Goal: Task Accomplishment & Management: Complete application form

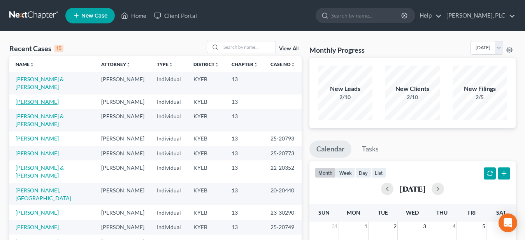
click at [33, 98] on link "Sexton, Deborah" at bounding box center [37, 101] width 43 height 7
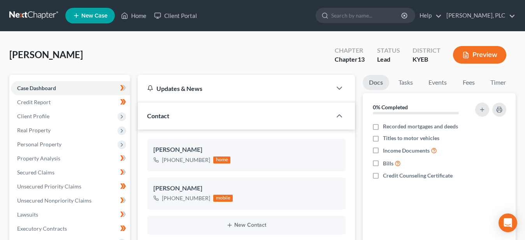
click at [477, 50] on button "Preview" at bounding box center [479, 55] width 53 height 18
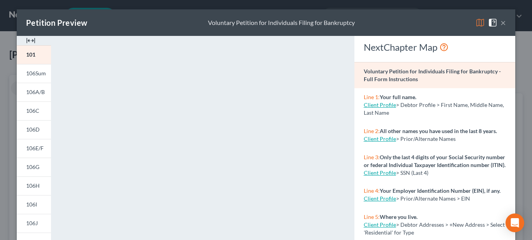
scroll to position [200, 0]
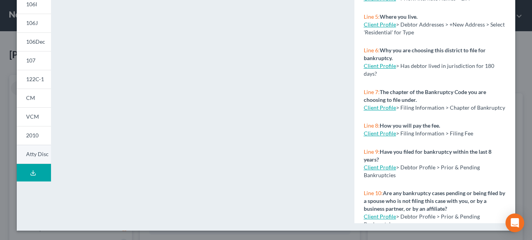
click at [35, 154] on span "Atty Disc" at bounding box center [37, 153] width 23 height 7
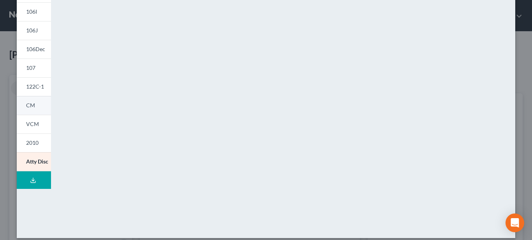
scroll to position [153, 0]
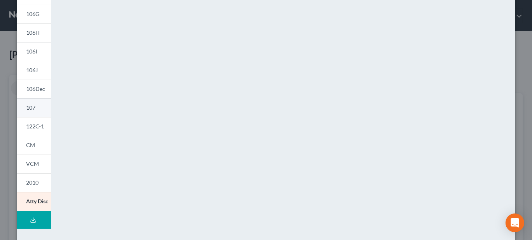
click at [32, 105] on link "107" at bounding box center [34, 107] width 34 height 19
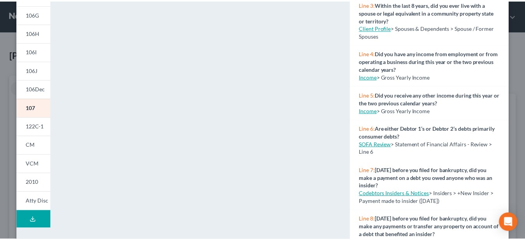
scroll to position [0, 0]
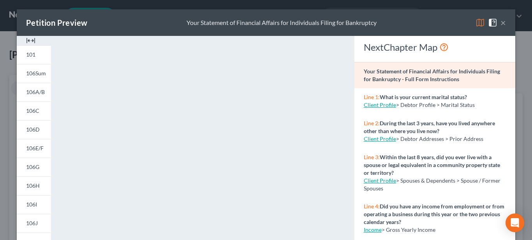
click at [500, 24] on button "×" at bounding box center [502, 22] width 5 height 9
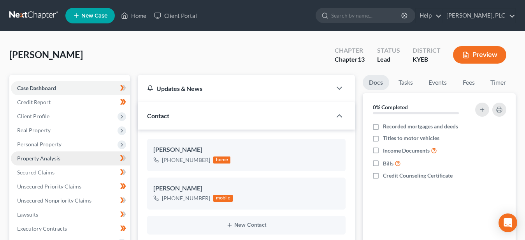
scroll to position [40, 0]
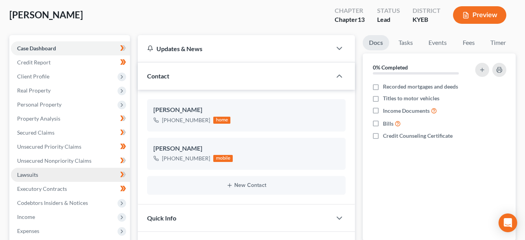
click at [23, 174] on span "Lawsuits" at bounding box center [27, 174] width 21 height 7
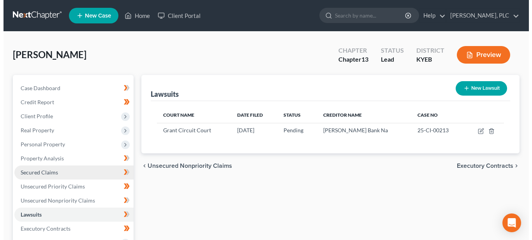
scroll to position [40, 0]
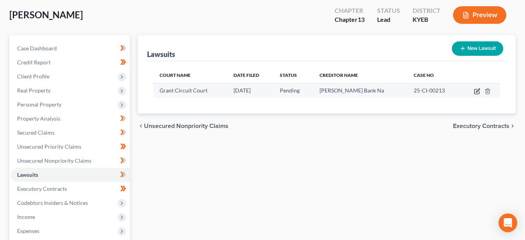
click at [478, 89] on icon "button" at bounding box center [477, 91] width 6 height 6
select select "18"
select select "0"
select select "2"
select select "18"
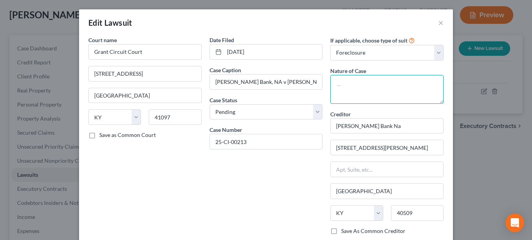
click at [347, 85] on textarea at bounding box center [386, 89] width 113 height 29
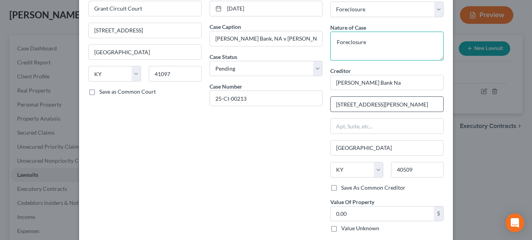
scroll to position [114, 0]
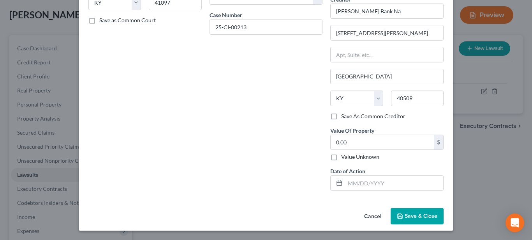
type textarea "Foreclosure"
click at [410, 216] on span "Save & Close" at bounding box center [421, 215] width 33 height 7
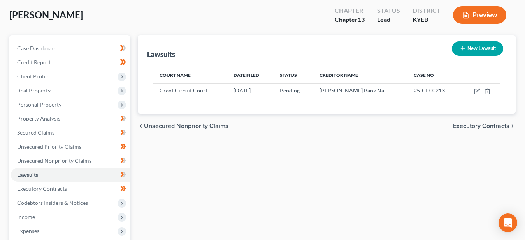
click at [481, 12] on button "Preview" at bounding box center [479, 15] width 53 height 18
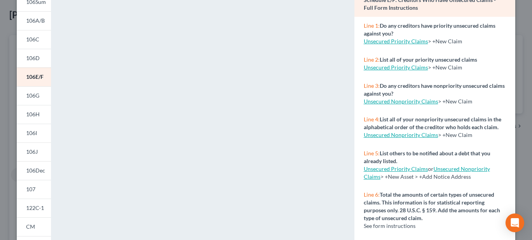
scroll to position [79, 0]
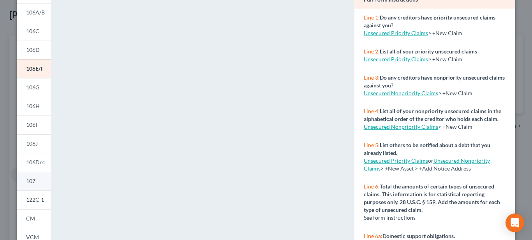
click at [35, 180] on link "107" at bounding box center [34, 180] width 34 height 19
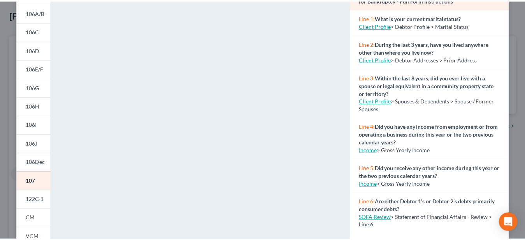
scroll to position [0, 0]
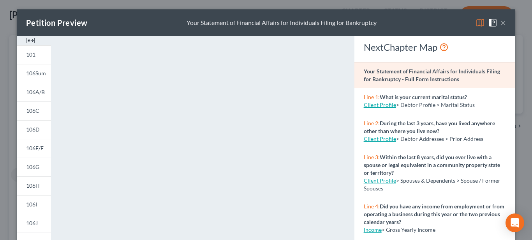
click at [500, 22] on button "×" at bounding box center [502, 22] width 5 height 9
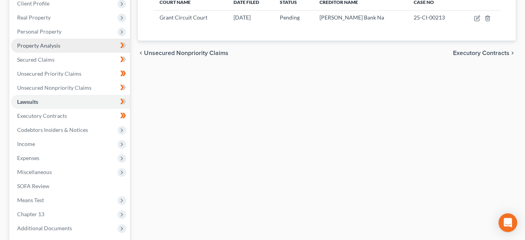
scroll to position [119, 0]
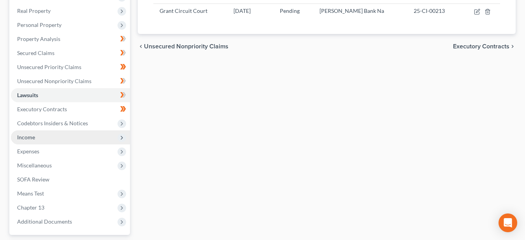
click at [44, 137] on span "Income" at bounding box center [70, 137] width 119 height 14
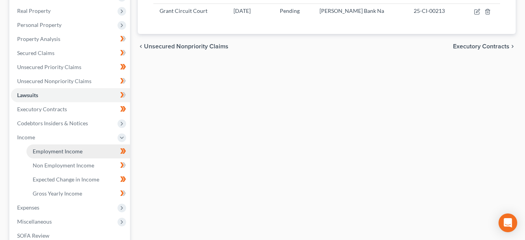
click at [52, 150] on span "Employment Income" at bounding box center [58, 151] width 50 height 7
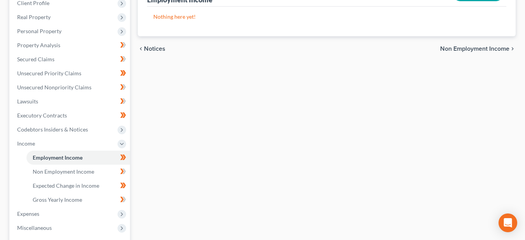
scroll to position [119, 0]
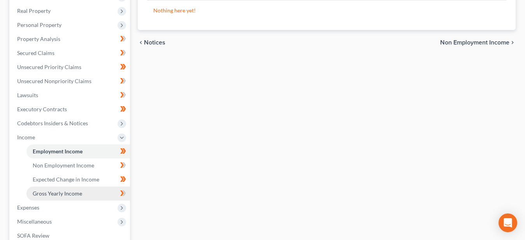
click at [50, 191] on span "Gross Yearly Income" at bounding box center [57, 193] width 49 height 7
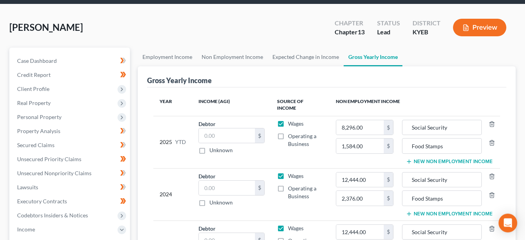
scroll to position [40, 0]
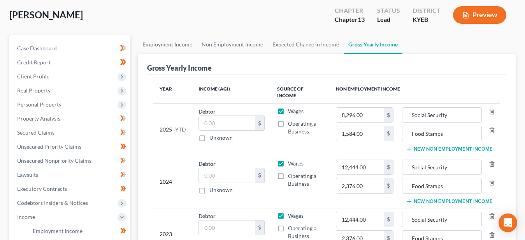
click at [288, 113] on label "Wages" at bounding box center [296, 111] width 16 height 8
click at [291, 112] on input "Wages" at bounding box center [293, 109] width 5 height 5
checkbox input "false"
click at [288, 163] on label "Wages" at bounding box center [296, 163] width 16 height 8
click at [291, 163] on input "Wages" at bounding box center [293, 161] width 5 height 5
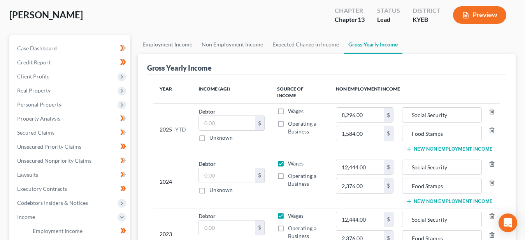
checkbox input "false"
click at [288, 215] on label "Wages" at bounding box center [296, 215] width 16 height 8
click at [291, 215] on input "Wages" at bounding box center [293, 213] width 5 height 5
checkbox input "false"
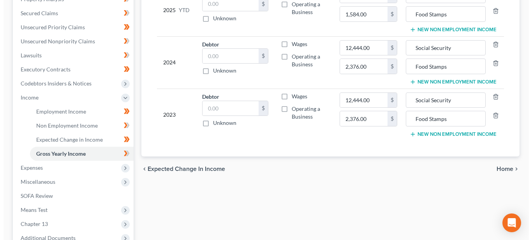
scroll to position [0, 0]
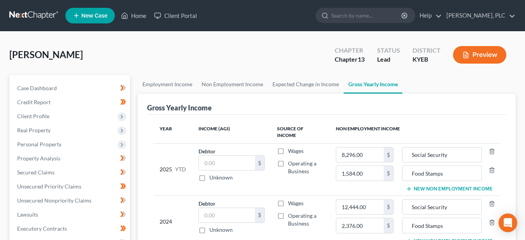
click at [476, 53] on button "Preview" at bounding box center [479, 55] width 53 height 18
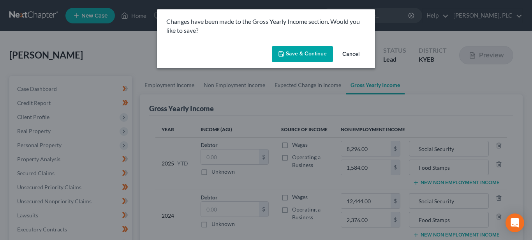
click at [288, 52] on button "Save & Continue" at bounding box center [302, 54] width 61 height 16
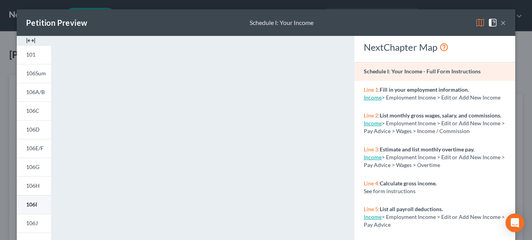
scroll to position [79, 0]
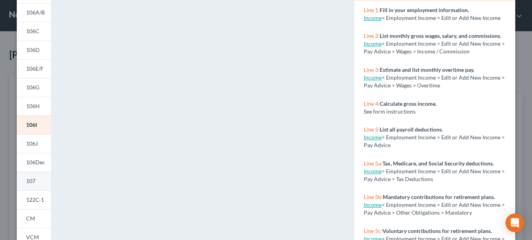
click at [30, 181] on span "107" at bounding box center [30, 180] width 9 height 7
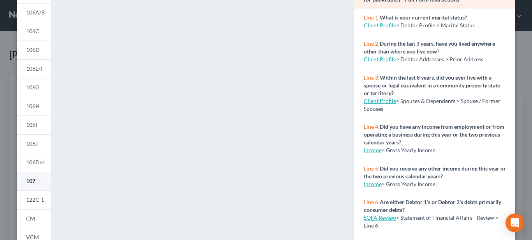
scroll to position [0, 0]
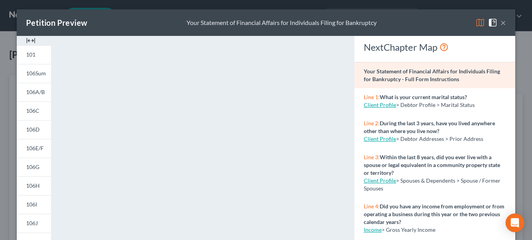
click at [500, 23] on button "×" at bounding box center [502, 22] width 5 height 9
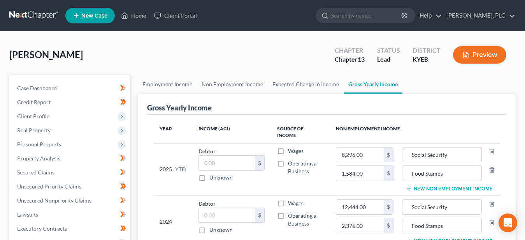
click at [481, 60] on button "Preview" at bounding box center [479, 55] width 53 height 18
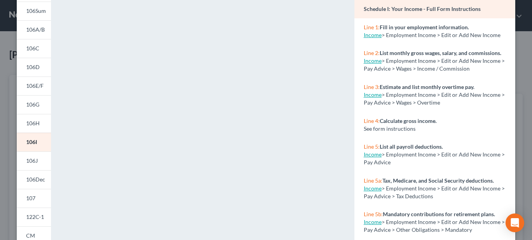
scroll to position [159, 0]
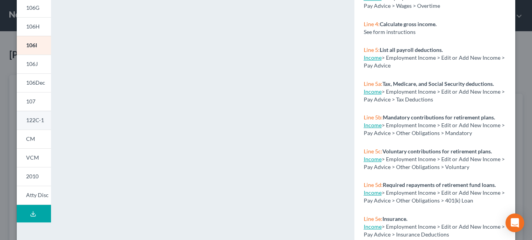
click at [33, 120] on span "122C-1" at bounding box center [35, 119] width 18 height 7
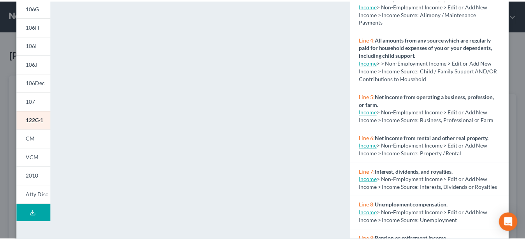
scroll to position [0, 0]
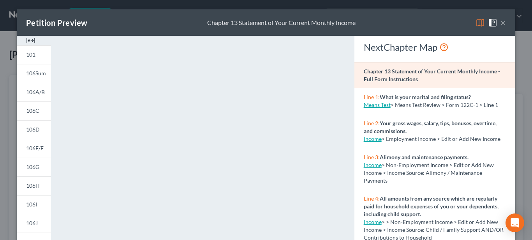
click at [500, 23] on button "×" at bounding box center [502, 22] width 5 height 9
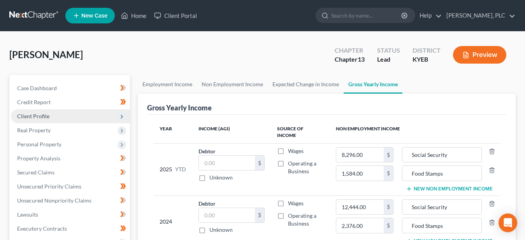
click at [35, 116] on span "Client Profile" at bounding box center [33, 116] width 32 height 7
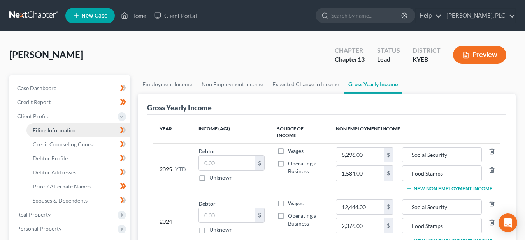
click at [46, 128] on span "Filing Information" at bounding box center [55, 130] width 44 height 7
select select "1"
select select "0"
select select "3"
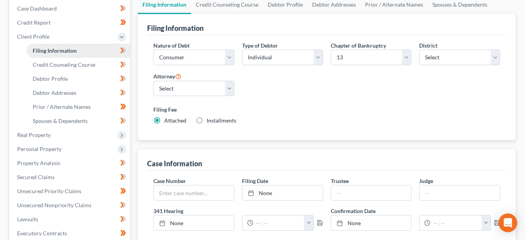
scroll to position [40, 0]
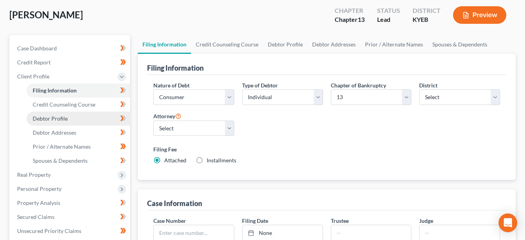
click at [55, 118] on span "Debtor Profile" at bounding box center [50, 118] width 35 height 7
select select "1"
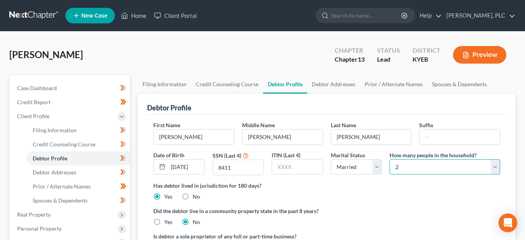
click at [390, 159] on select "Select 1 2 3 4 5 6 7 8 9 10 11 12 13 14 15 16 17 18 19 20" at bounding box center [445, 167] width 111 height 16
select select "0"
click option "1" at bounding box center [0, 0] width 0 height 0
click at [479, 56] on button "Preview" at bounding box center [479, 55] width 53 height 18
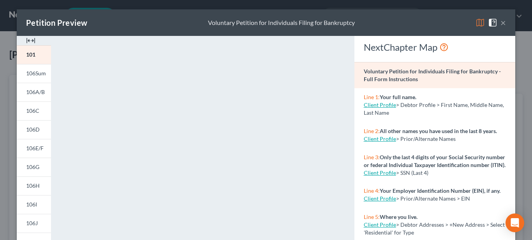
scroll to position [119, 0]
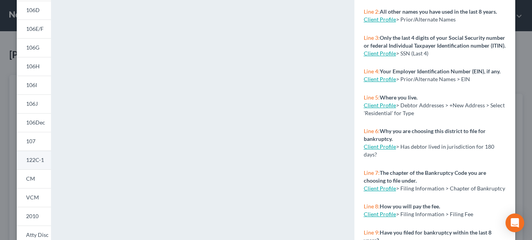
click at [36, 161] on span "122C-1" at bounding box center [35, 159] width 18 height 7
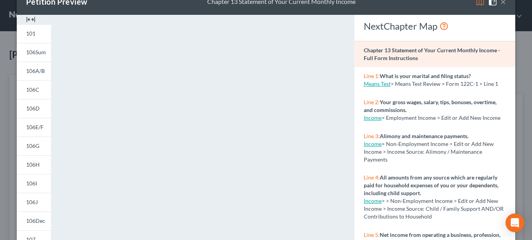
scroll to position [0, 0]
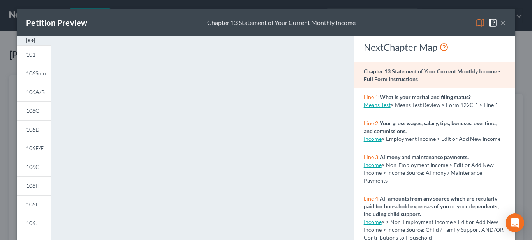
click at [500, 25] on button "×" at bounding box center [502, 22] width 5 height 9
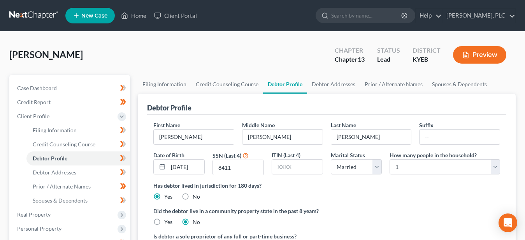
click at [474, 55] on button "Preview" at bounding box center [479, 55] width 53 height 18
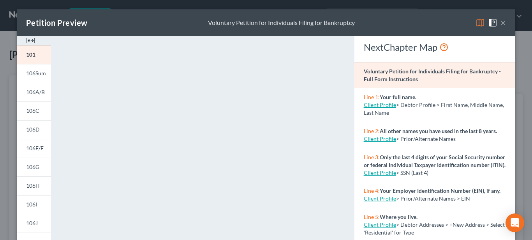
scroll to position [79, 0]
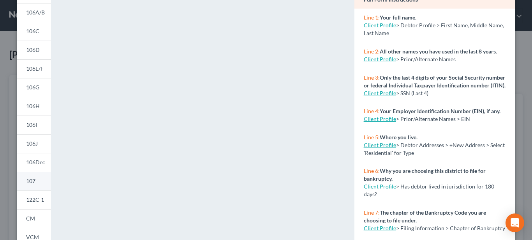
click at [38, 179] on link "107" at bounding box center [34, 180] width 34 height 19
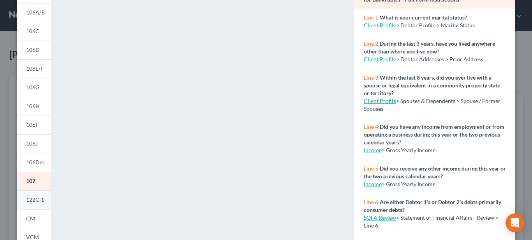
click at [30, 201] on span "122C-1" at bounding box center [35, 199] width 18 height 7
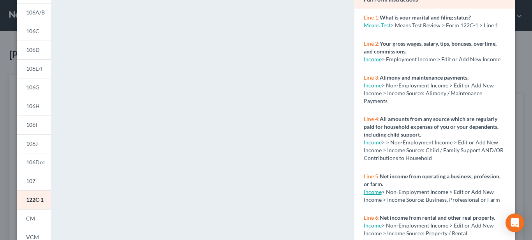
scroll to position [0, 0]
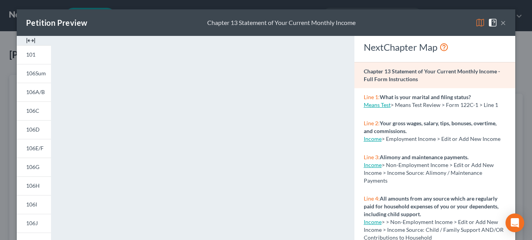
click at [502, 25] on button "×" at bounding box center [502, 22] width 5 height 9
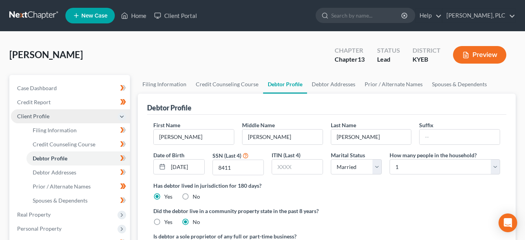
click at [38, 114] on span "Client Profile" at bounding box center [33, 116] width 32 height 7
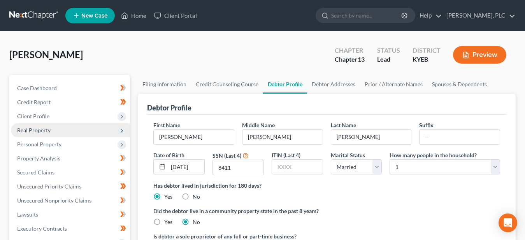
click at [47, 130] on span "Real Property" at bounding box center [33, 130] width 33 height 7
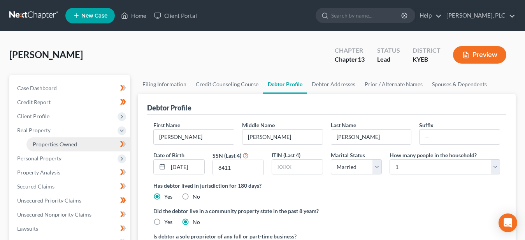
click at [79, 143] on link "Properties Owned" at bounding box center [78, 144] width 104 height 14
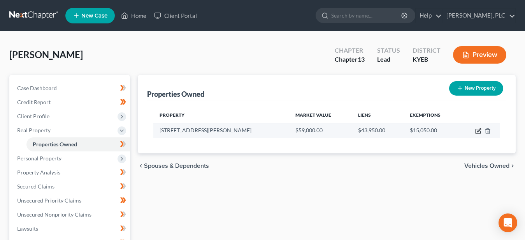
click at [479, 132] on icon "button" at bounding box center [479, 131] width 6 height 6
select select "18"
select select "3"
select select "1"
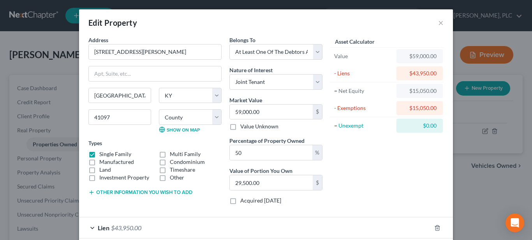
click at [141, 191] on button "Other information you wish to add" at bounding box center [140, 192] width 104 height 6
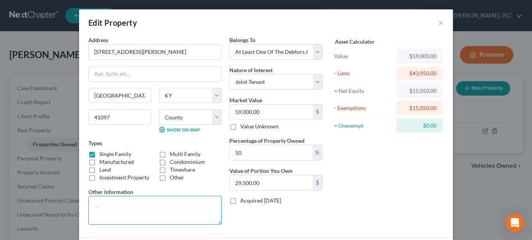
click at [128, 208] on textarea at bounding box center [154, 210] width 133 height 29
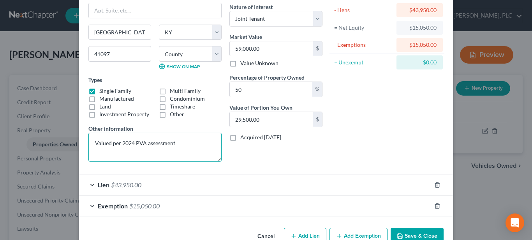
scroll to position [83, 0]
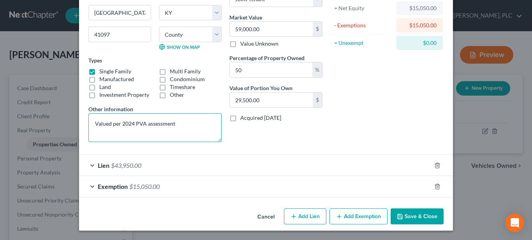
type textarea "Valued per 2024 PVA assessment"
click at [119, 185] on span "Exemption" at bounding box center [113, 185] width 30 height 7
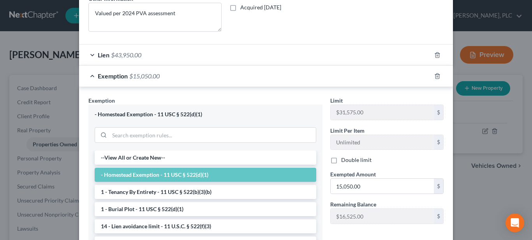
scroll to position [202, 0]
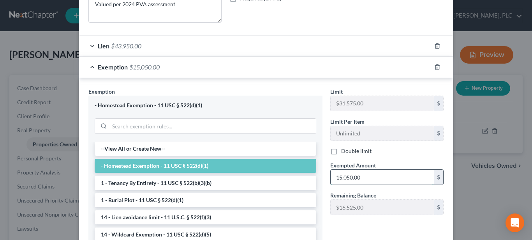
click at [367, 175] on input "15,050.00" at bounding box center [382, 176] width 103 height 15
type input "7,525.00"
click at [385, 218] on div "Limit $31,575.00 $ Limit Per Item Unlimited $ Double limit Exempted Amount * 7,…" at bounding box center [386, 154] width 121 height 134
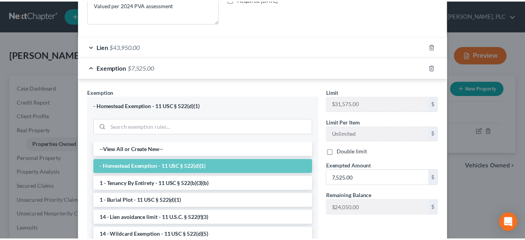
scroll to position [284, 0]
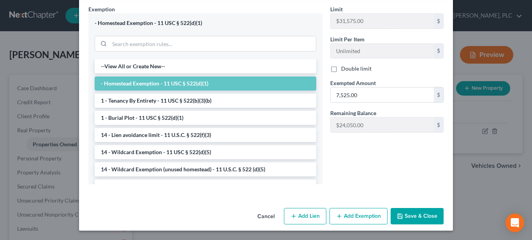
click at [406, 214] on button "Save & Close" at bounding box center [417, 216] width 53 height 16
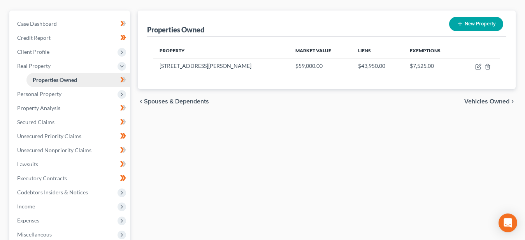
scroll to position [79, 0]
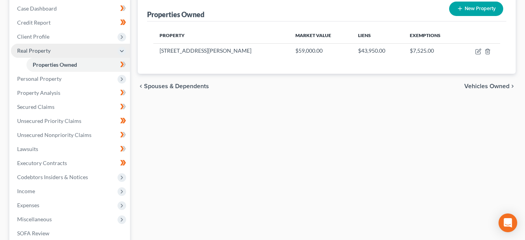
click at [39, 51] on span "Real Property" at bounding box center [33, 50] width 33 height 7
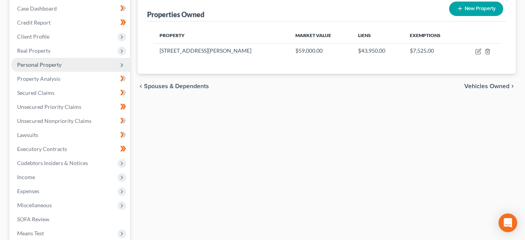
click at [46, 65] on span "Personal Property" at bounding box center [39, 64] width 44 height 7
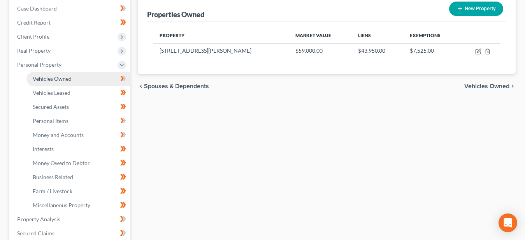
click at [57, 77] on span "Vehicles Owned" at bounding box center [52, 78] width 39 height 7
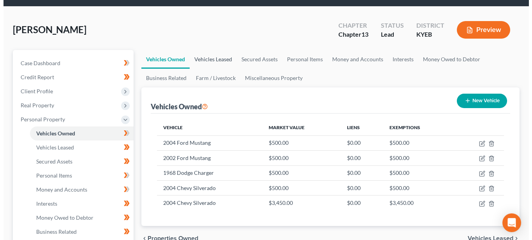
scroll to position [40, 0]
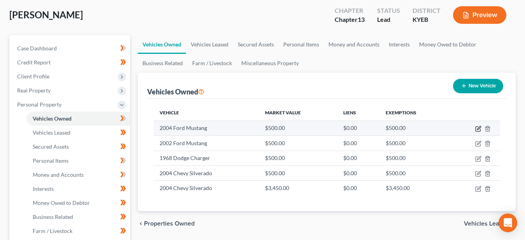
click at [479, 128] on icon "button" at bounding box center [479, 128] width 4 height 4
select select "0"
select select "22"
select select "4"
select select "0"
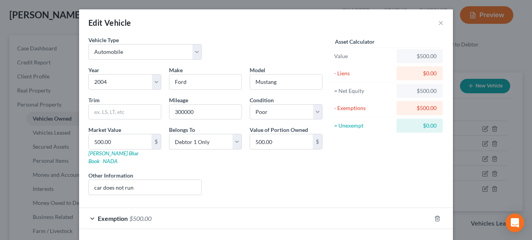
scroll to position [24, 0]
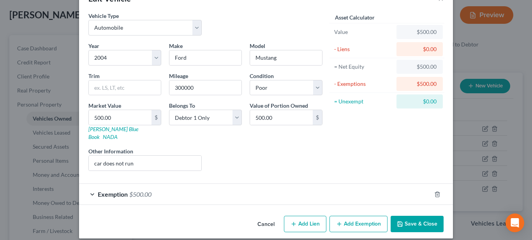
click at [103, 190] on span "Exemption" at bounding box center [113, 193] width 30 height 7
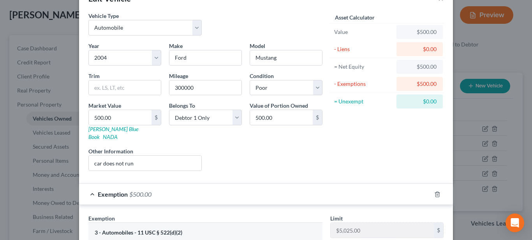
click at [92, 187] on div "Exemption $500.00" at bounding box center [255, 193] width 352 height 21
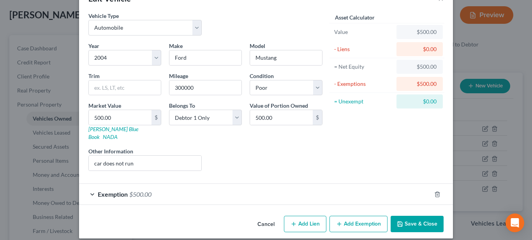
click at [422, 215] on button "Save & Close" at bounding box center [417, 223] width 53 height 16
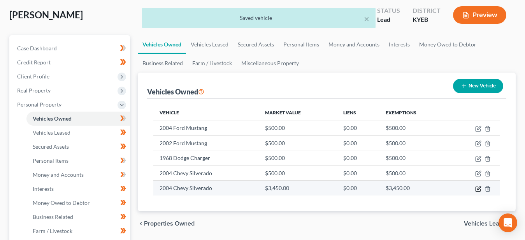
click at [476, 189] on icon "button" at bounding box center [478, 188] width 5 height 5
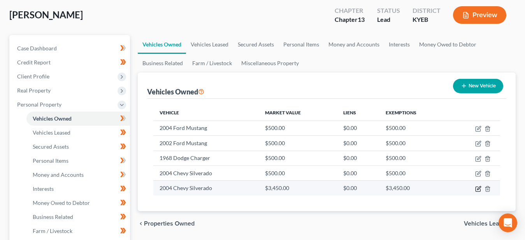
select select "0"
select select "22"
select select "4"
select select "0"
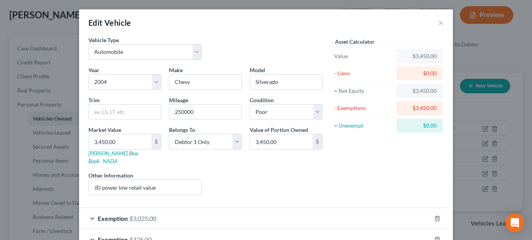
scroll to position [45, 0]
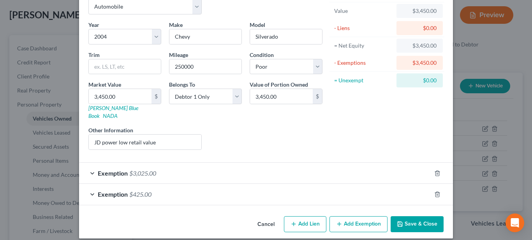
click at [98, 169] on span "Exemption" at bounding box center [113, 172] width 30 height 7
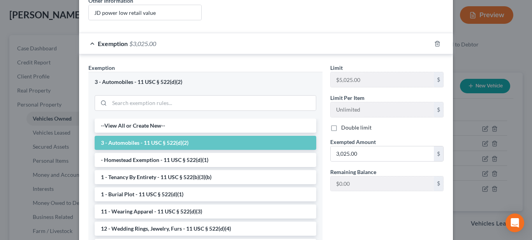
scroll to position [199, 0]
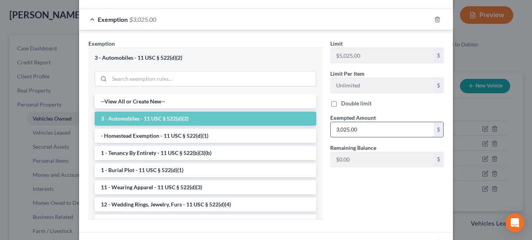
click at [363, 122] on input "3,025.00" at bounding box center [382, 129] width 103 height 15
type input "3,450.00"
click at [396, 180] on div "Limit $5,025.00 $ Limit Per Item Unlimited $ Double limit Exempted Amount * 3,4…" at bounding box center [386, 131] width 121 height 185
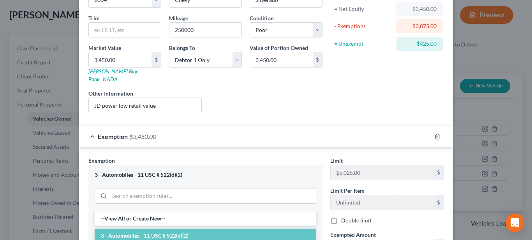
scroll to position [159, 0]
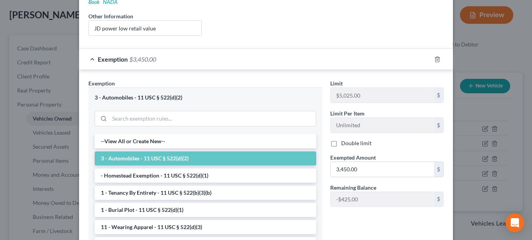
click at [368, 216] on div "Limit $5,025.00 $ Limit Per Item Unlimited $ Double limit Exempted Amount * 3,4…" at bounding box center [386, 171] width 121 height 185
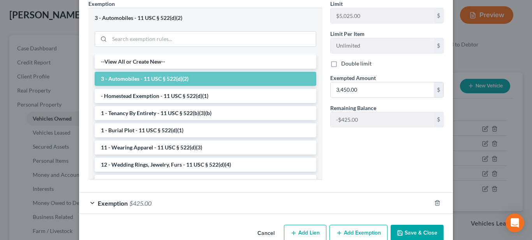
click at [410, 224] on button "Save & Close" at bounding box center [417, 232] width 53 height 16
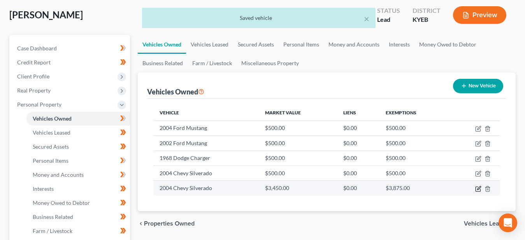
click at [478, 187] on icon "button" at bounding box center [479, 188] width 6 height 6
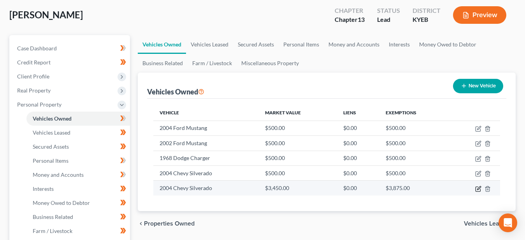
select select "0"
select select "22"
select select "4"
select select "0"
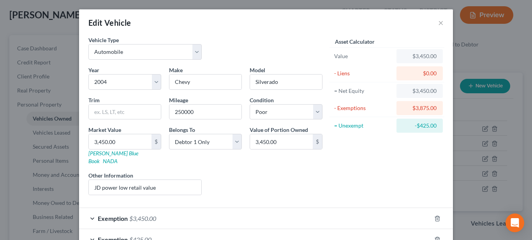
scroll to position [45, 0]
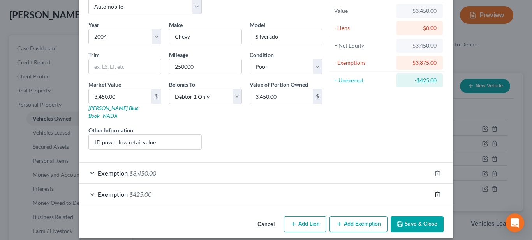
click at [435, 191] on icon "button" at bounding box center [437, 193] width 4 height 5
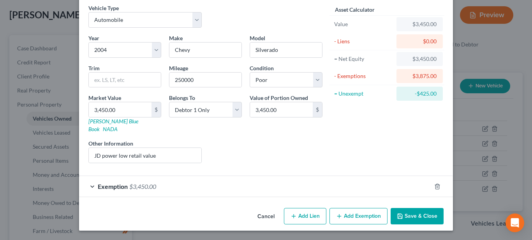
scroll to position [24, 0]
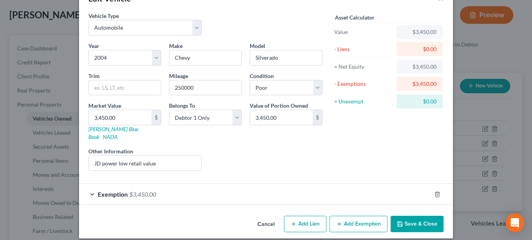
click at [417, 215] on button "Save & Close" at bounding box center [417, 223] width 53 height 16
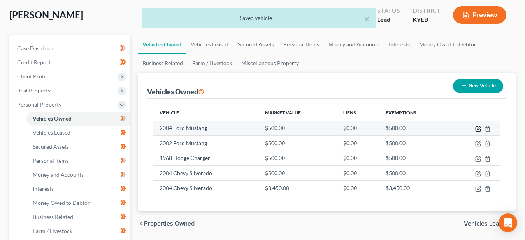
click at [479, 127] on icon "button" at bounding box center [479, 128] width 6 height 6
select select "0"
select select "22"
select select "4"
select select "0"
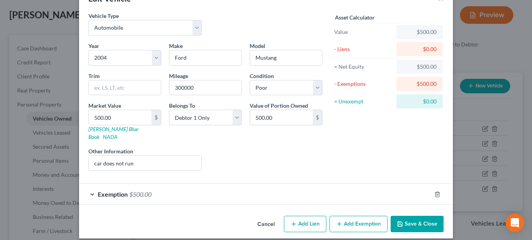
click at [98, 190] on span "Exemption" at bounding box center [113, 193] width 30 height 7
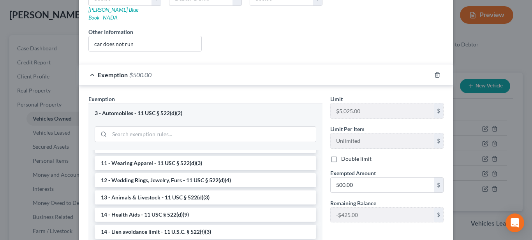
scroll to position [119, 0]
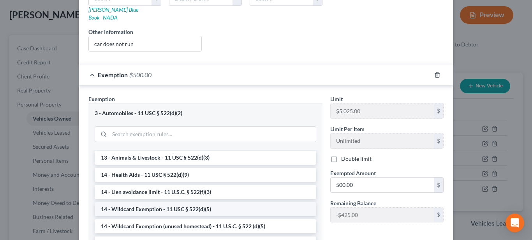
click at [180, 203] on li "14 - Wildcard Exemption - 11 USC § 522(d)(5)" at bounding box center [206, 209] width 222 height 14
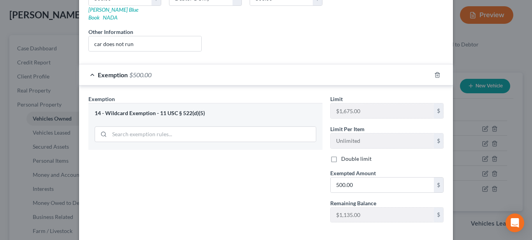
click at [262, 197] on div "Exemption Set must be selected for CA. Exemption * 14 - Wildcard Exemption - 11…" at bounding box center [206, 162] width 242 height 134
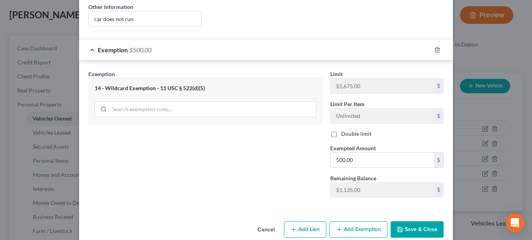
scroll to position [174, 0]
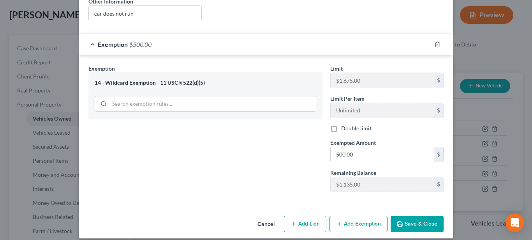
click at [427, 216] on button "Save & Close" at bounding box center [417, 223] width 53 height 16
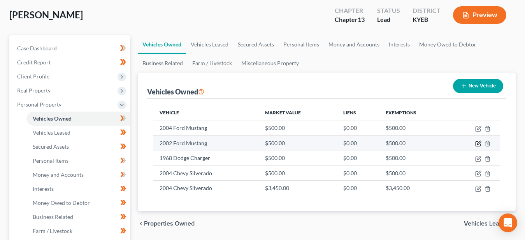
click at [479, 142] on icon "button" at bounding box center [479, 143] width 6 height 6
select select "0"
select select "24"
select select "4"
select select "0"
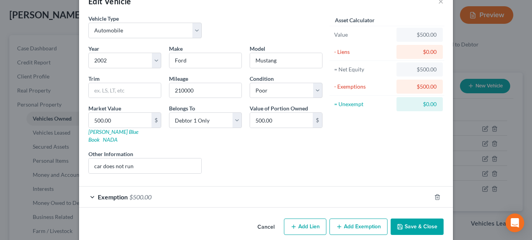
scroll to position [24, 0]
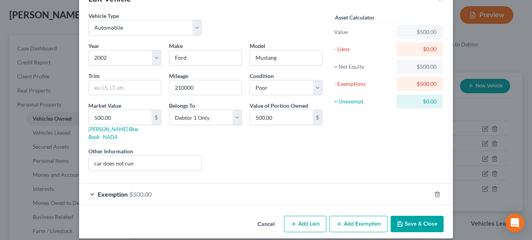
click at [92, 183] on div "Exemption $500.00" at bounding box center [255, 193] width 352 height 21
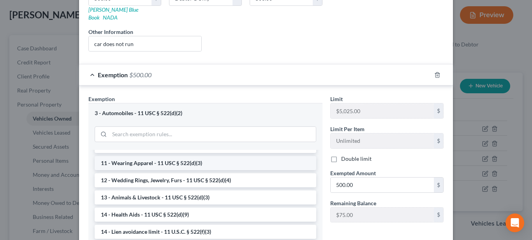
scroll to position [119, 0]
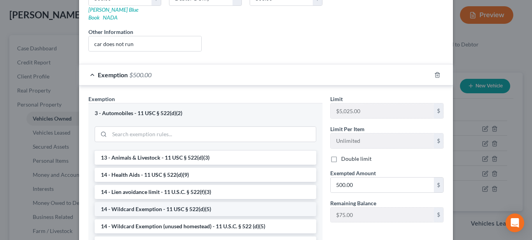
click at [190, 202] on li "14 - Wildcard Exemption - 11 USC § 522(d)(5)" at bounding box center [206, 209] width 222 height 14
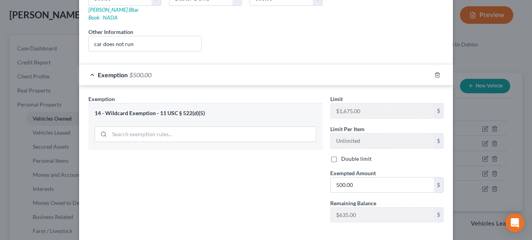
click at [255, 194] on div "Exemption Set must be selected for CA. Exemption * 14 - Wildcard Exemption - 11…" at bounding box center [206, 162] width 242 height 134
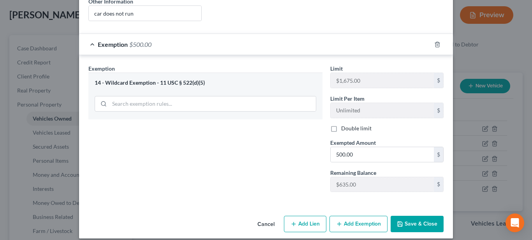
click at [427, 217] on button "Save & Close" at bounding box center [417, 223] width 53 height 16
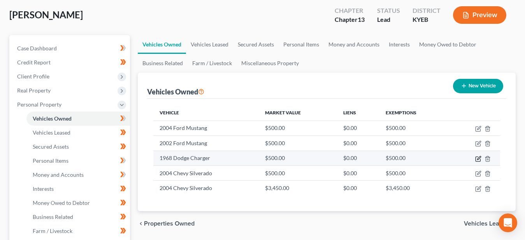
click at [476, 159] on icon "button" at bounding box center [478, 158] width 5 height 5
select select "0"
select select "58"
select select "4"
select select "0"
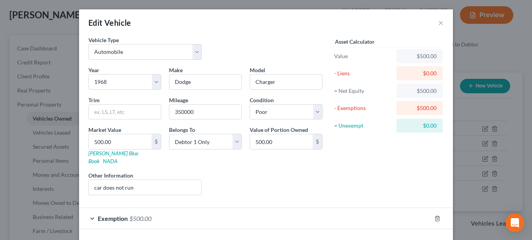
scroll to position [24, 0]
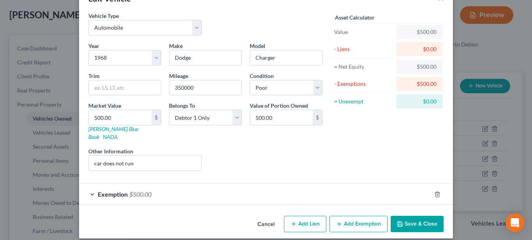
click at [113, 190] on span "Exemption" at bounding box center [113, 193] width 30 height 7
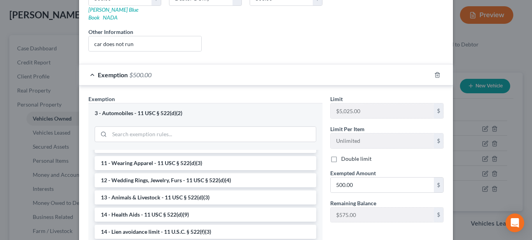
scroll to position [119, 0]
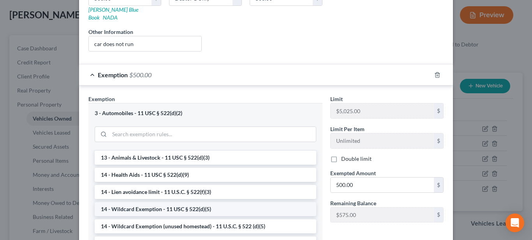
click at [174, 202] on li "14 - Wildcard Exemption - 11 USC § 522(d)(5)" at bounding box center [206, 209] width 222 height 14
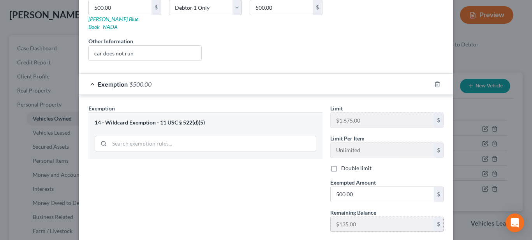
scroll to position [174, 0]
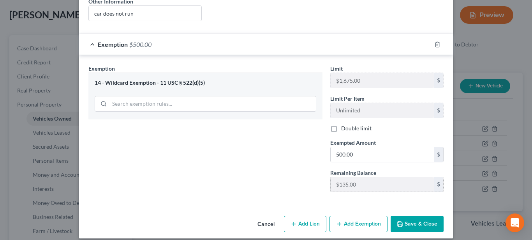
click at [405, 216] on button "Save & Close" at bounding box center [417, 223] width 53 height 16
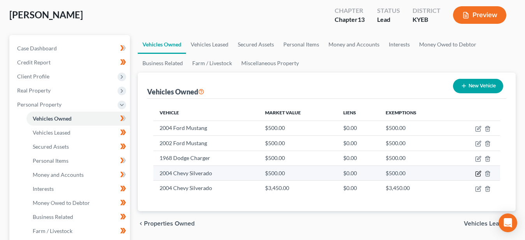
click at [477, 172] on icon "button" at bounding box center [479, 173] width 6 height 6
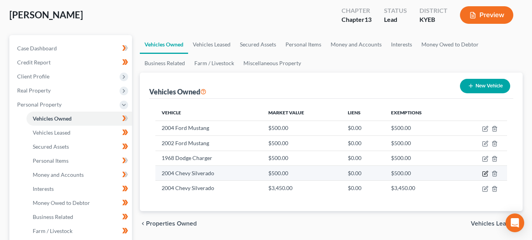
select select "0"
select select "22"
select select "4"
select select "0"
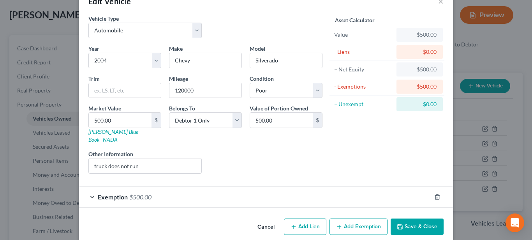
scroll to position [24, 0]
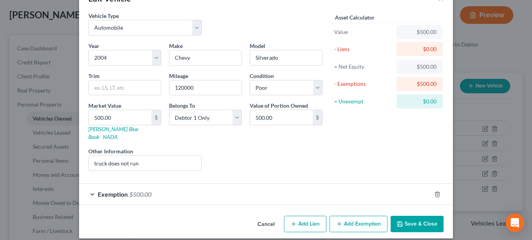
click at [102, 190] on span "Exemption" at bounding box center [113, 193] width 30 height 7
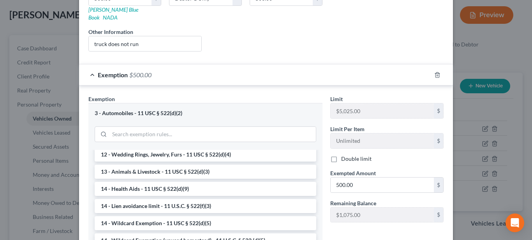
scroll to position [119, 0]
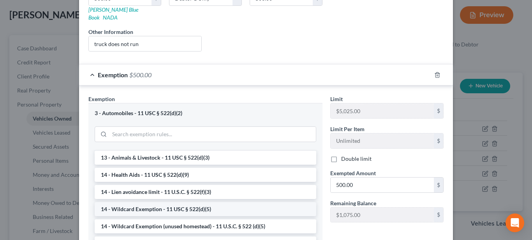
click at [168, 202] on li "14 - Wildcard Exemption - 11 USC § 522(d)(5)" at bounding box center [206, 209] width 222 height 14
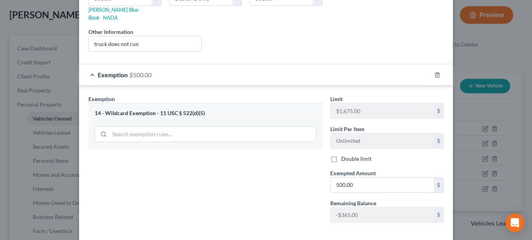
scroll to position [174, 0]
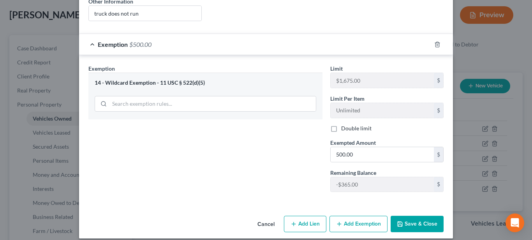
click at [418, 215] on button "Save & Close" at bounding box center [417, 223] width 53 height 16
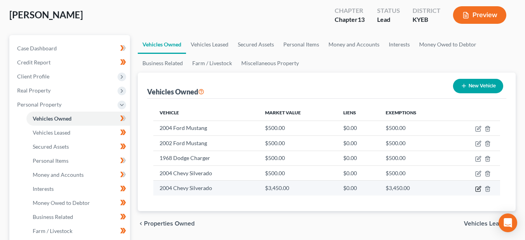
click at [479, 187] on icon "button" at bounding box center [479, 188] width 6 height 6
select select "0"
select select "22"
select select "4"
select select "0"
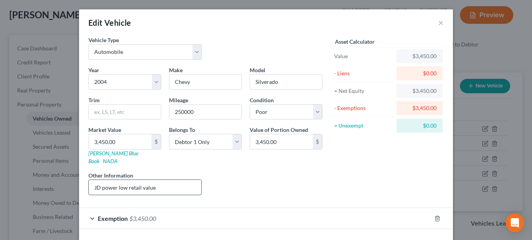
click at [91, 180] on input "JD power low retail value" at bounding box center [145, 187] width 113 height 15
click at [183, 180] on input "Valued per JD power low retail value" at bounding box center [145, 187] width 113 height 15
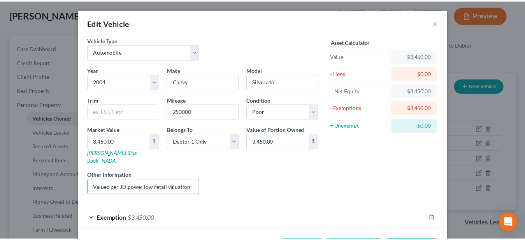
scroll to position [24, 0]
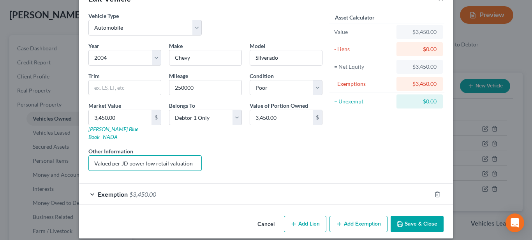
type input "Valued per JD power low retail valuation"
click at [427, 217] on button "Save & Close" at bounding box center [417, 223] width 53 height 16
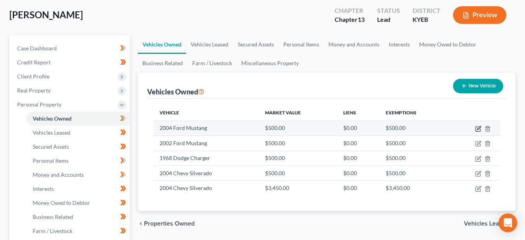
click at [477, 127] on icon "button" at bounding box center [479, 128] width 6 height 6
select select "0"
select select "22"
select select "4"
select select "0"
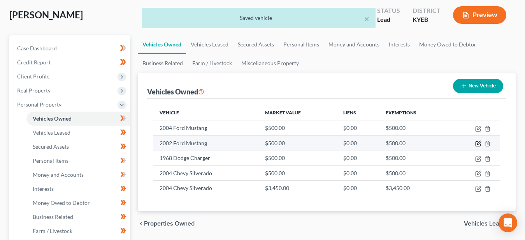
click at [479, 143] on icon "button" at bounding box center [479, 143] width 6 height 6
select select "0"
select select "24"
select select "4"
select select "0"
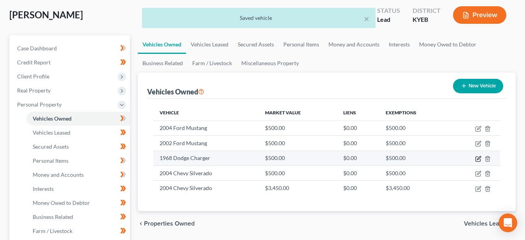
click at [476, 157] on icon "button" at bounding box center [478, 158] width 5 height 5
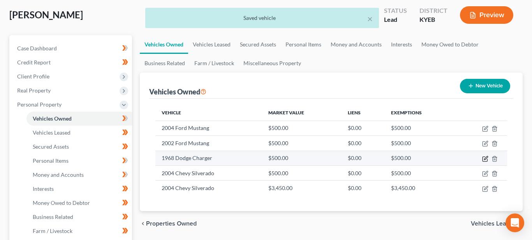
select select "0"
select select "58"
select select "4"
select select "0"
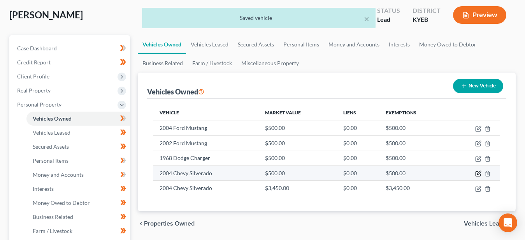
click at [476, 174] on icon "button" at bounding box center [479, 173] width 6 height 6
select select "0"
select select "22"
select select "4"
select select "0"
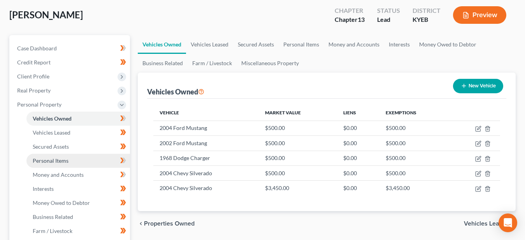
click at [55, 160] on span "Personal Items" at bounding box center [51, 160] width 36 height 7
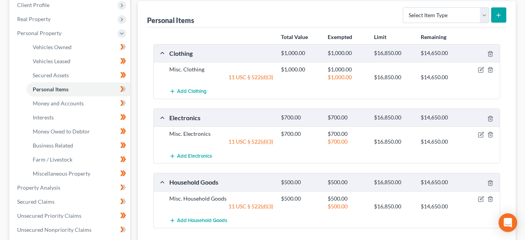
scroll to position [90, 0]
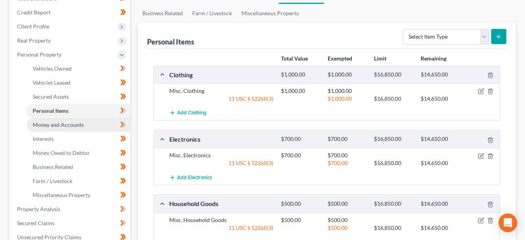
click at [53, 122] on span "Money and Accounts" at bounding box center [58, 124] width 51 height 7
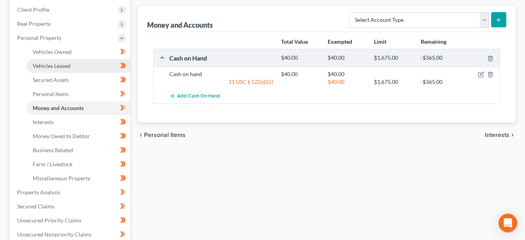
scroll to position [119, 0]
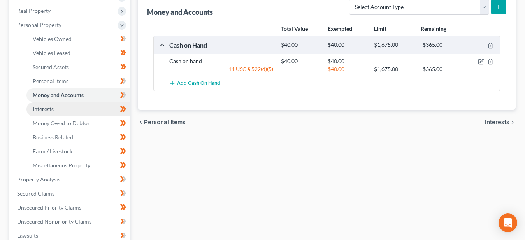
click at [65, 109] on link "Interests" at bounding box center [78, 109] width 104 height 14
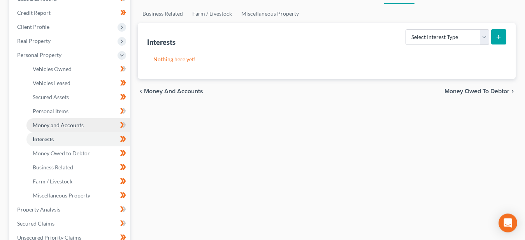
scroll to position [119, 0]
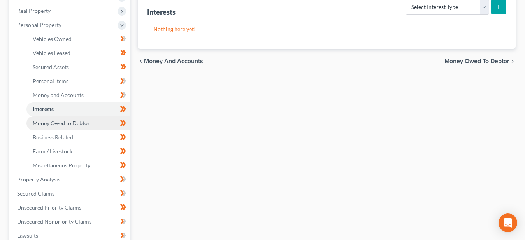
click at [78, 122] on span "Money Owed to Debtor" at bounding box center [61, 123] width 57 height 7
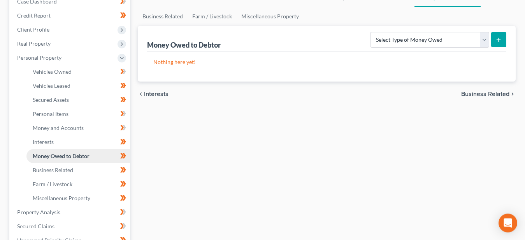
scroll to position [119, 0]
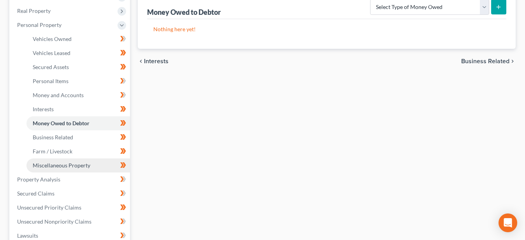
click at [84, 164] on span "Miscellaneous Property" at bounding box center [62, 165] width 58 height 7
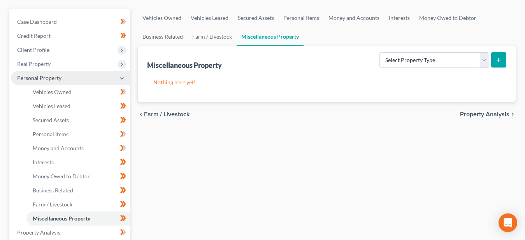
scroll to position [119, 0]
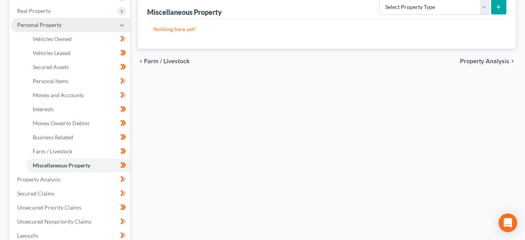
click at [48, 26] on span "Personal Property" at bounding box center [39, 24] width 44 height 7
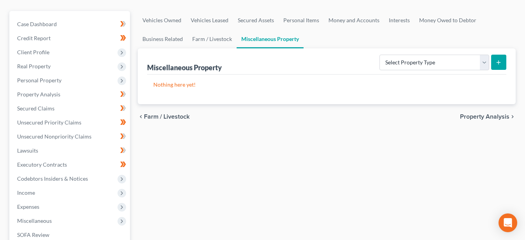
scroll to position [0, 0]
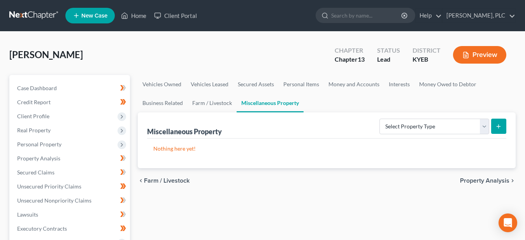
click at [495, 55] on button "Preview" at bounding box center [479, 55] width 53 height 18
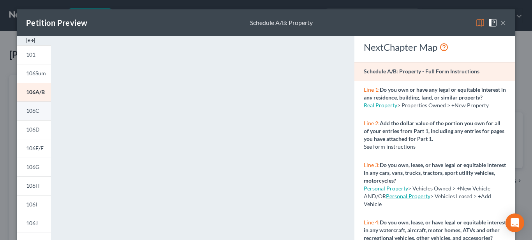
click at [35, 112] on span "106C" at bounding box center [32, 110] width 13 height 7
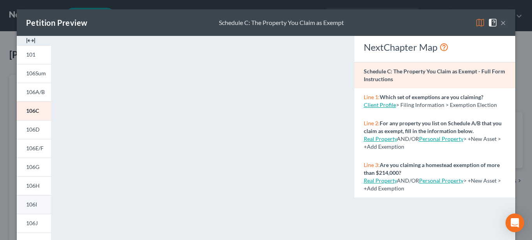
click at [29, 204] on span "106I" at bounding box center [31, 204] width 11 height 7
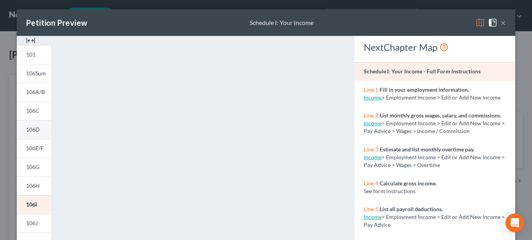
click at [30, 130] on span "106D" at bounding box center [33, 129] width 14 height 7
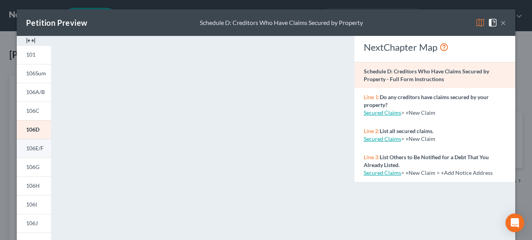
click at [26, 149] on span "106E/F" at bounding box center [35, 147] width 18 height 7
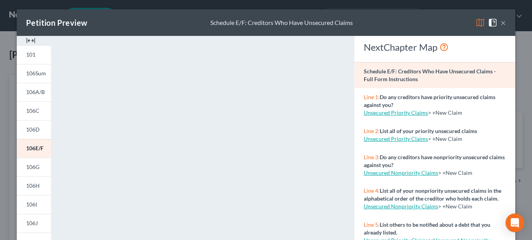
click at [501, 23] on button "×" at bounding box center [502, 22] width 5 height 9
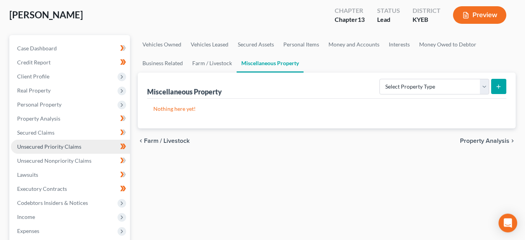
scroll to position [119, 0]
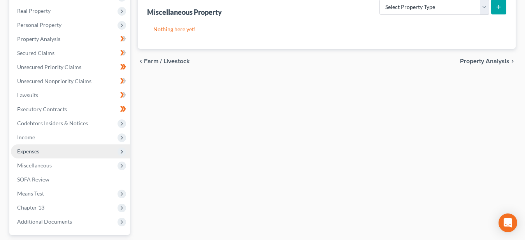
click at [40, 151] on span "Expenses" at bounding box center [70, 151] width 119 height 14
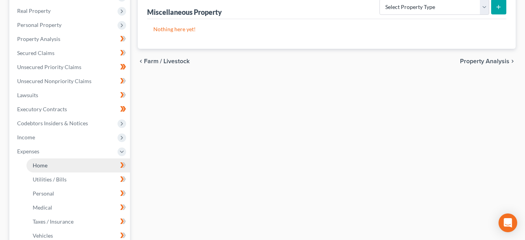
click at [46, 165] on span "Home" at bounding box center [40, 165] width 15 height 7
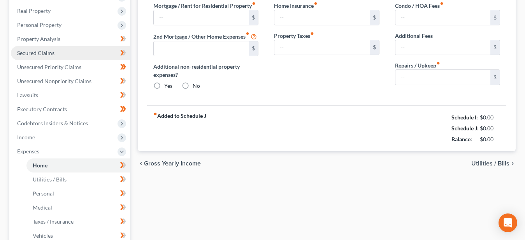
scroll to position [6, 0]
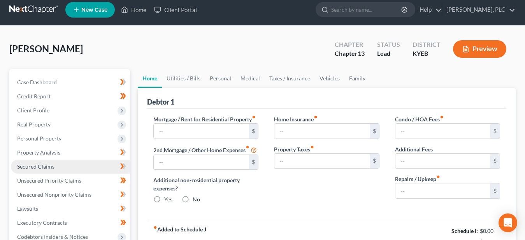
type input "624.00"
type input "0.00"
radio input "true"
type input "0.00"
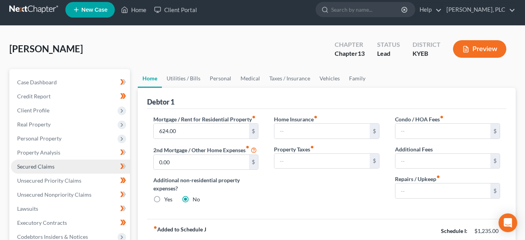
type input "0.00"
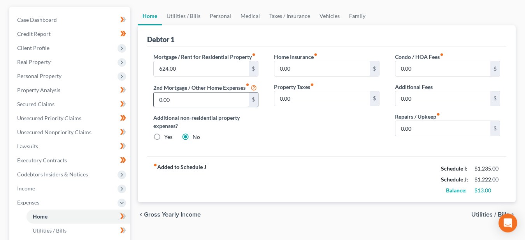
scroll to position [79, 0]
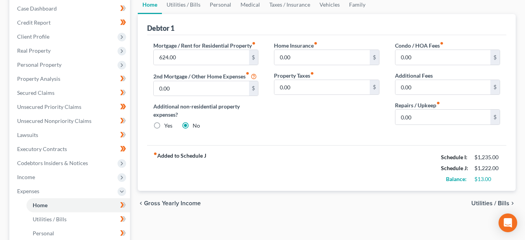
click at [484, 204] on span "Utilities / Bills" at bounding box center [491, 203] width 38 height 6
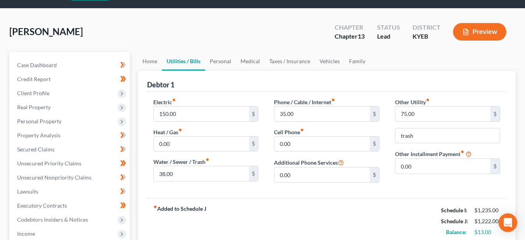
scroll to position [79, 0]
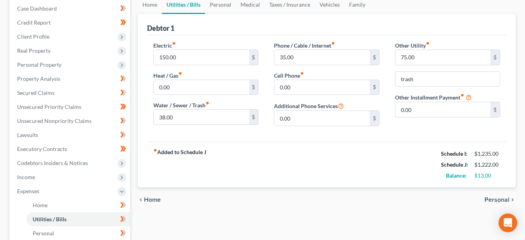
click at [494, 199] on span "Personal" at bounding box center [497, 199] width 25 height 6
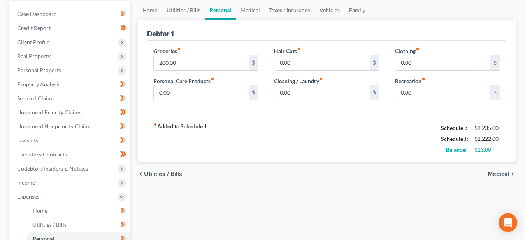
scroll to position [79, 0]
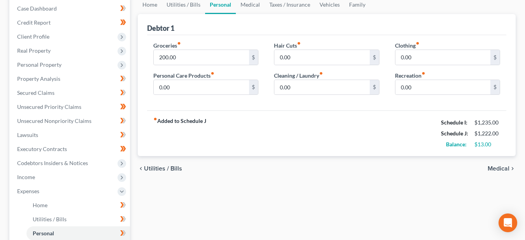
click at [507, 169] on span "Medical" at bounding box center [499, 168] width 22 height 6
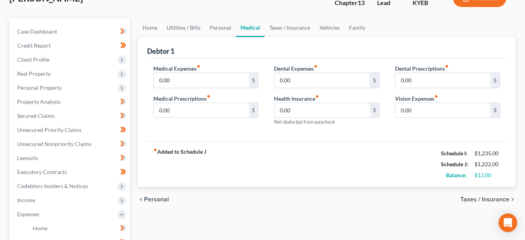
scroll to position [79, 0]
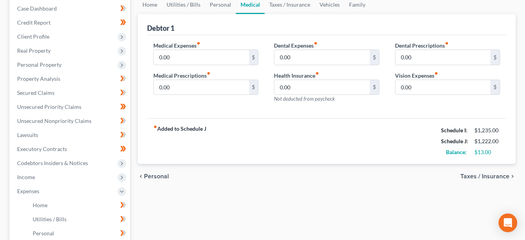
click at [500, 173] on span "Taxes / Insurance" at bounding box center [485, 176] width 49 height 6
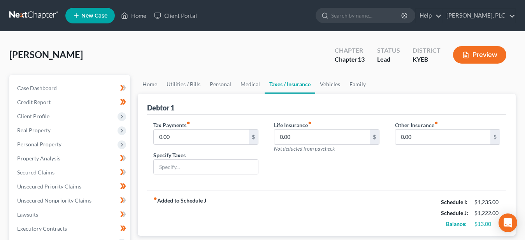
scroll to position [40, 0]
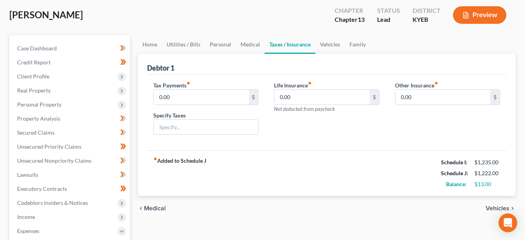
click at [499, 206] on span "Vehicles" at bounding box center [498, 208] width 24 height 6
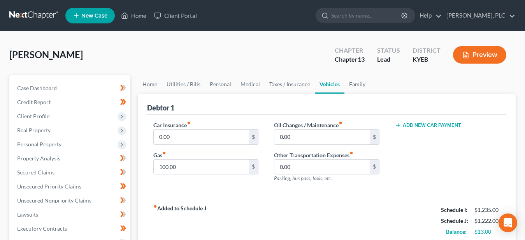
scroll to position [119, 0]
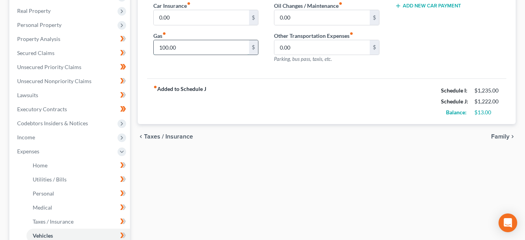
click at [180, 46] on input "100.00" at bounding box center [201, 47] width 95 height 15
type input "50.00"
click at [502, 135] on span "Family" at bounding box center [500, 136] width 18 height 6
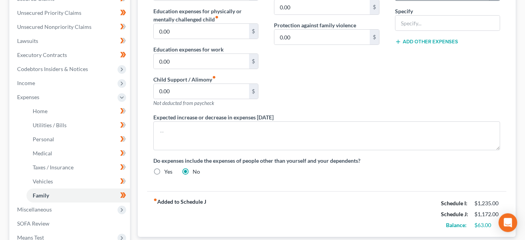
scroll to position [199, 0]
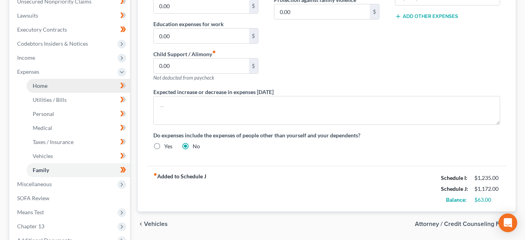
click at [44, 86] on span "Home" at bounding box center [40, 85] width 15 height 7
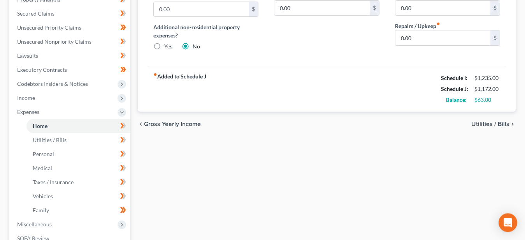
scroll to position [159, 0]
click at [484, 122] on span "Utilities / Bills" at bounding box center [491, 123] width 38 height 6
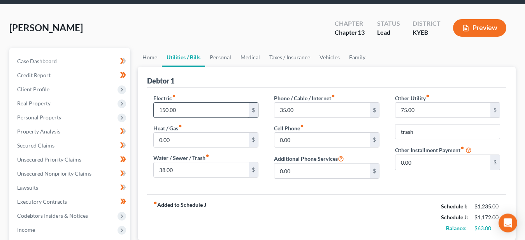
scroll to position [79, 0]
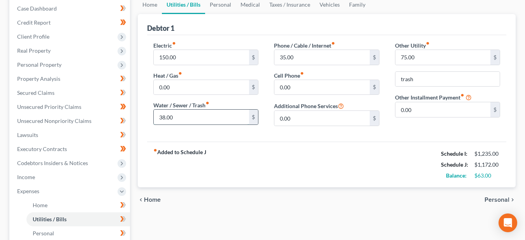
click at [192, 119] on input "38.00" at bounding box center [201, 116] width 95 height 15
type input "26.00"
click at [280, 166] on div "fiber_manual_record Added to Schedule J Schedule I: $1,235.00 Schedule J: $1,16…" at bounding box center [326, 164] width 359 height 46
click at [186, 58] on input "150.00" at bounding box center [201, 57] width 95 height 15
type input "100.00"
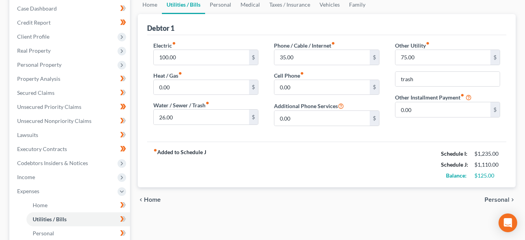
click at [499, 196] on span "Personal" at bounding box center [497, 199] width 25 height 6
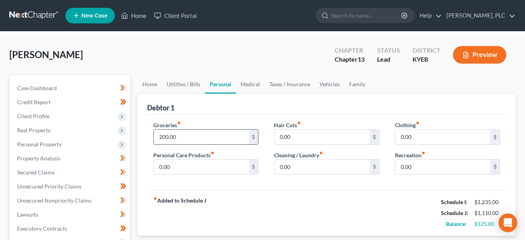
scroll to position [40, 0]
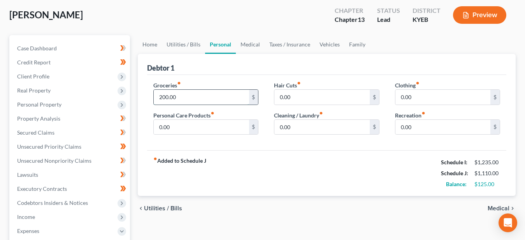
click at [183, 98] on input "200.00" at bounding box center [201, 97] width 95 height 15
click at [494, 207] on span "Medical" at bounding box center [499, 208] width 22 height 6
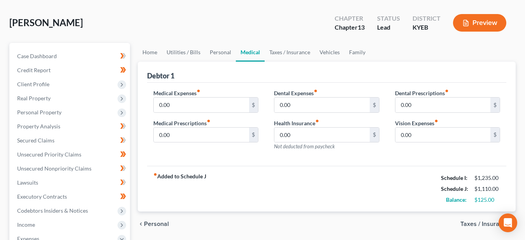
scroll to position [40, 0]
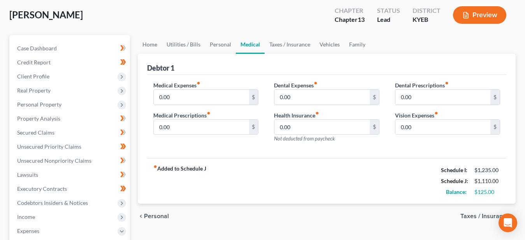
click at [480, 213] on span "Taxes / Insurance" at bounding box center [485, 216] width 49 height 6
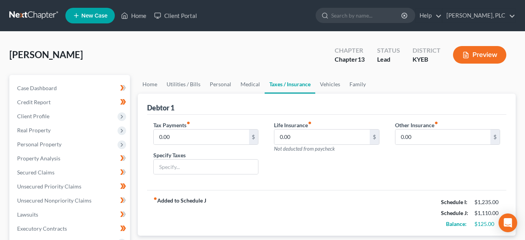
scroll to position [79, 0]
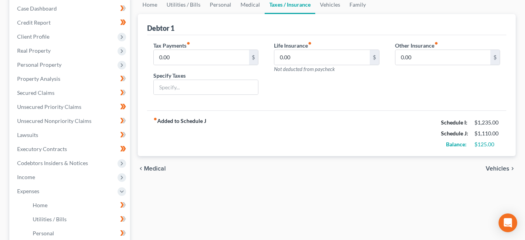
click at [495, 167] on span "Vehicles" at bounding box center [498, 168] width 24 height 6
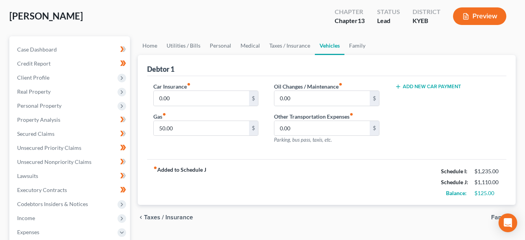
scroll to position [40, 0]
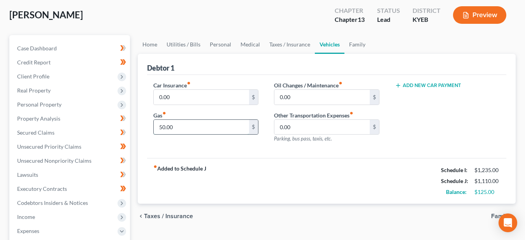
click at [177, 128] on input "50.00" at bounding box center [201, 127] width 95 height 15
type input "25.00"
click at [494, 213] on span "Family" at bounding box center [500, 216] width 18 height 6
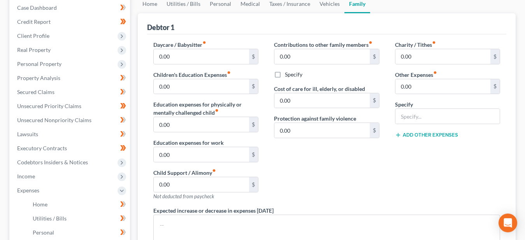
scroll to position [79, 0]
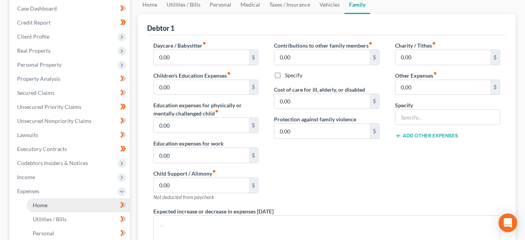
click at [49, 204] on link "Home" at bounding box center [78, 205] width 104 height 14
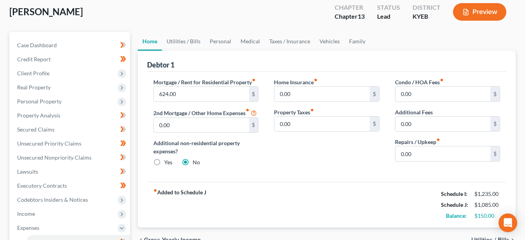
scroll to position [83, 0]
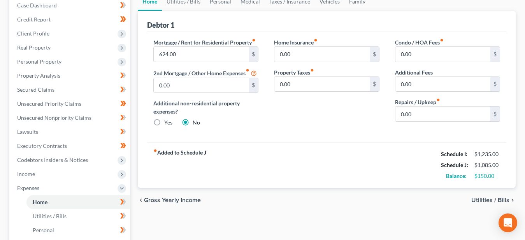
click at [479, 197] on span "Utilities / Bills" at bounding box center [491, 200] width 38 height 6
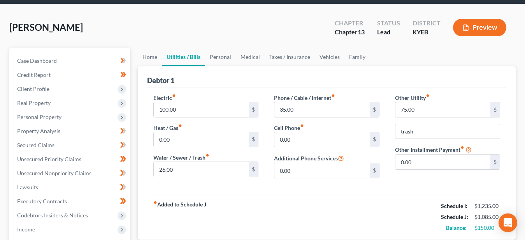
scroll to position [40, 0]
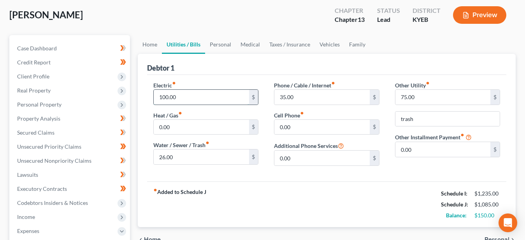
click at [183, 98] on input "100.00" at bounding box center [201, 97] width 95 height 15
type input "75.00"
click at [273, 182] on div "fiber_manual_record Added to Schedule J Schedule I: $1,235.00 Schedule J: $1,06…" at bounding box center [326, 204] width 359 height 46
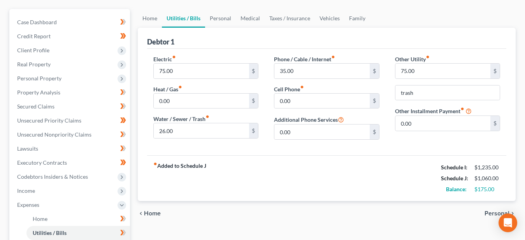
scroll to position [79, 0]
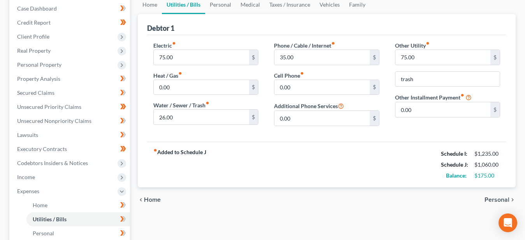
click at [497, 196] on span "Personal" at bounding box center [497, 199] width 25 height 6
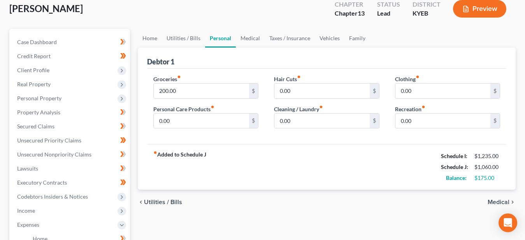
scroll to position [79, 0]
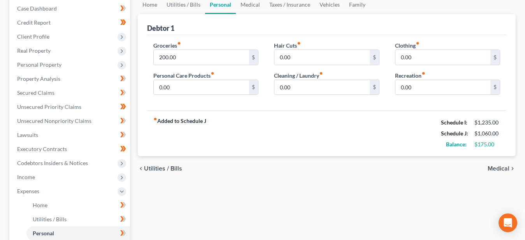
click at [495, 166] on span "Medical" at bounding box center [499, 168] width 22 height 6
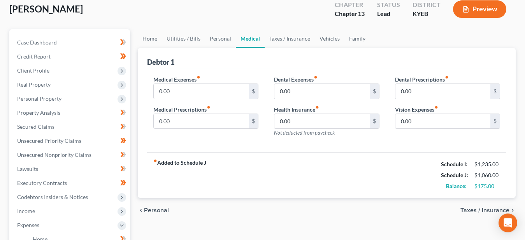
scroll to position [79, 0]
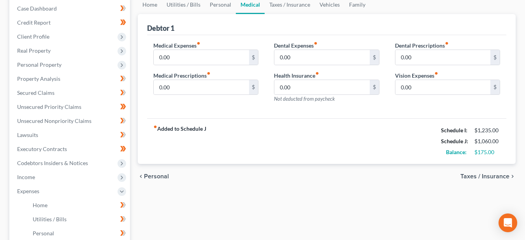
click at [490, 174] on span "Taxes / Insurance" at bounding box center [485, 176] width 49 height 6
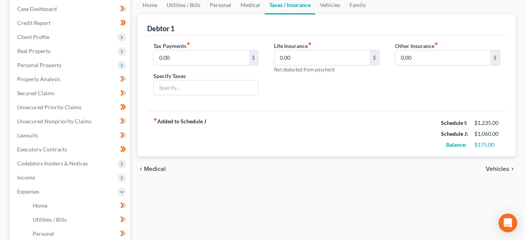
scroll to position [79, 0]
click at [491, 169] on span "Vehicles" at bounding box center [498, 168] width 24 height 6
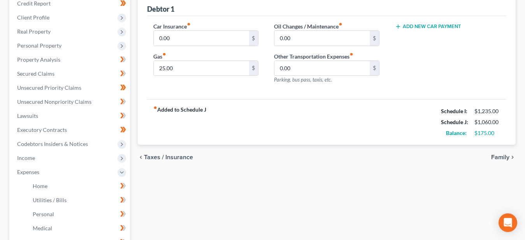
scroll to position [119, 0]
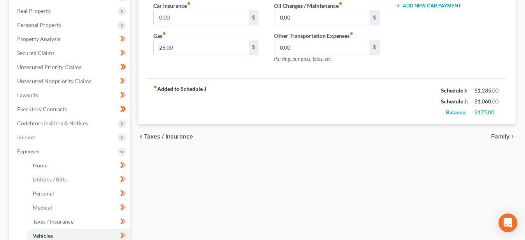
click at [498, 136] on span "Family" at bounding box center [500, 136] width 18 height 6
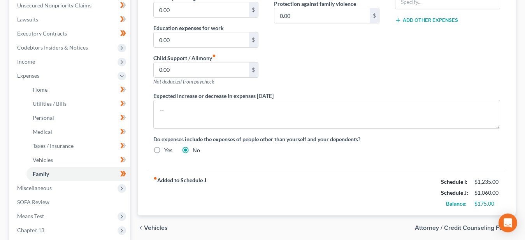
scroll to position [159, 0]
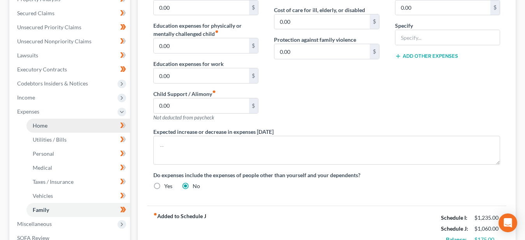
click at [41, 124] on span "Home" at bounding box center [40, 125] width 15 height 7
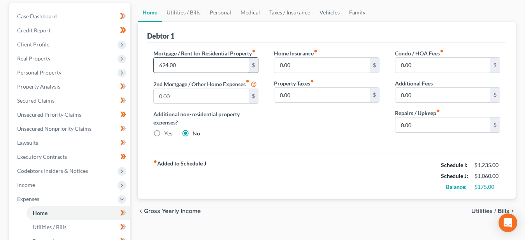
scroll to position [79, 0]
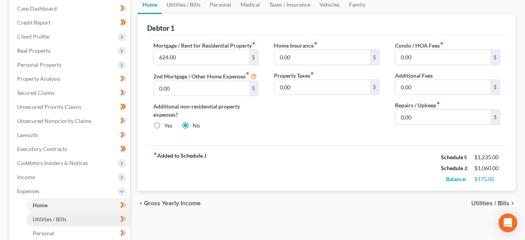
click at [58, 220] on span "Utilities / Bills" at bounding box center [50, 218] width 34 height 7
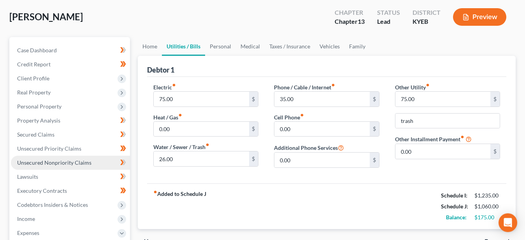
scroll to position [40, 0]
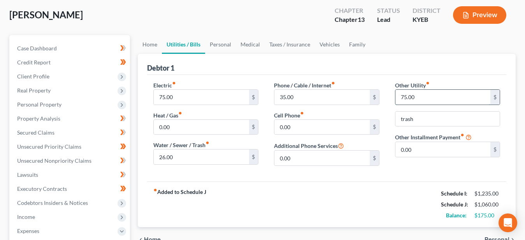
click at [423, 98] on input "75.00" at bounding box center [443, 97] width 95 height 15
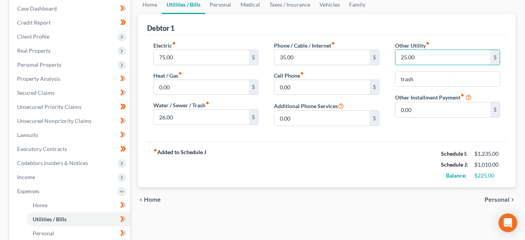
type input "25.00"
click at [502, 201] on span "Personal" at bounding box center [497, 199] width 25 height 6
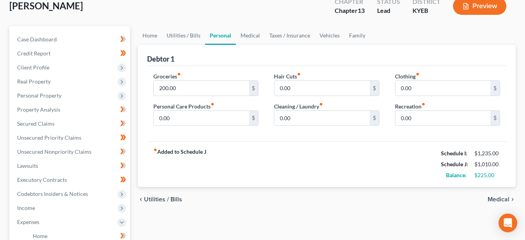
scroll to position [79, 0]
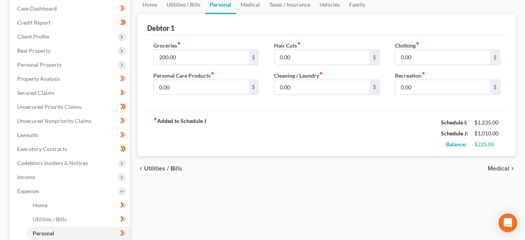
click at [144, 168] on icon "chevron_left" at bounding box center [141, 168] width 6 height 6
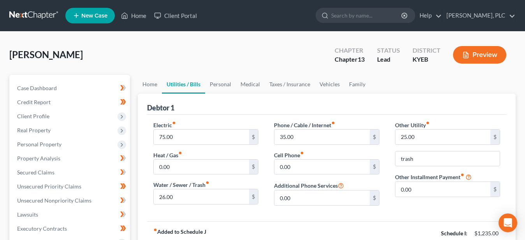
scroll to position [79, 0]
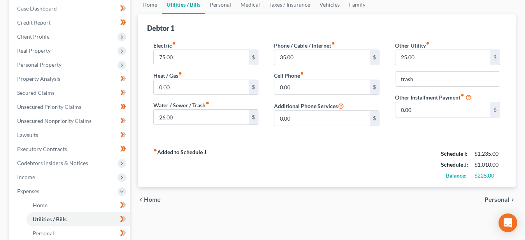
click at [151, 198] on span "Home" at bounding box center [152, 199] width 17 height 6
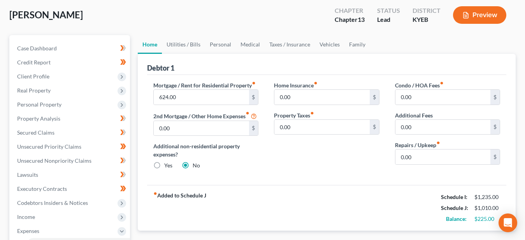
scroll to position [79, 0]
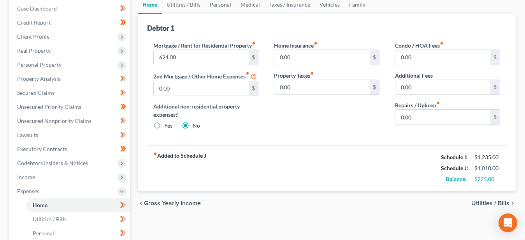
click at [481, 204] on span "Utilities / Bills" at bounding box center [491, 203] width 38 height 6
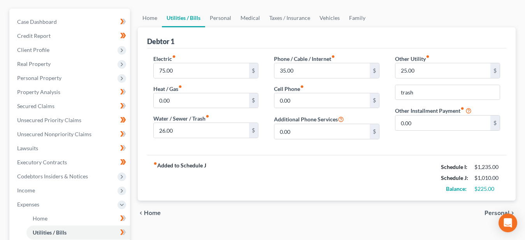
scroll to position [79, 0]
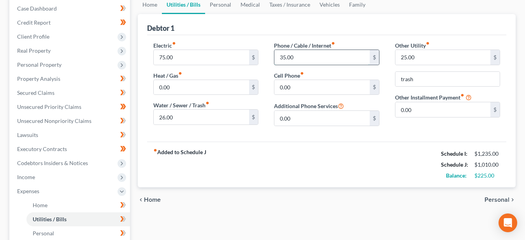
click at [296, 56] on input "35.00" at bounding box center [322, 57] width 95 height 15
click at [161, 54] on input "75.00" at bounding box center [201, 57] width 95 height 15
type input "65.00"
click at [199, 175] on strong "fiber_manual_record Added to Schedule J" at bounding box center [179, 164] width 53 height 33
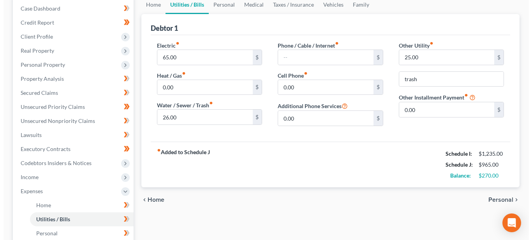
scroll to position [0, 0]
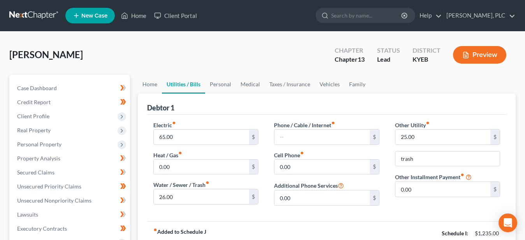
click at [493, 55] on button "Preview" at bounding box center [479, 55] width 53 height 18
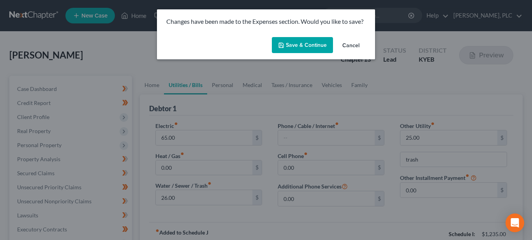
click at [301, 43] on button "Save & Continue" at bounding box center [302, 45] width 61 height 16
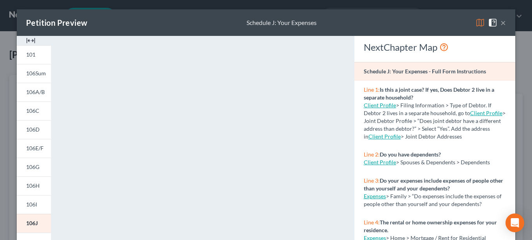
scroll to position [159, 0]
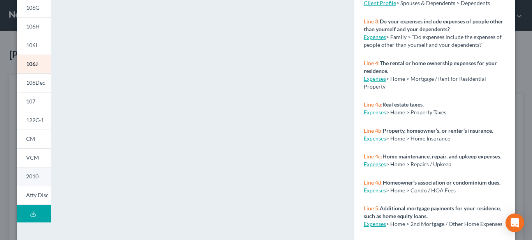
click at [38, 174] on link "2010" at bounding box center [34, 176] width 34 height 19
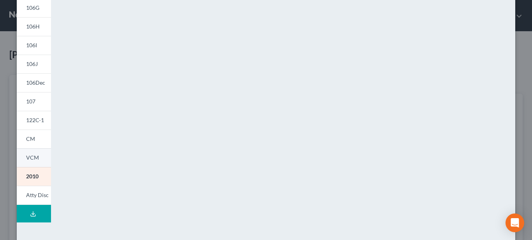
click at [27, 157] on span "VCM" at bounding box center [32, 157] width 13 height 7
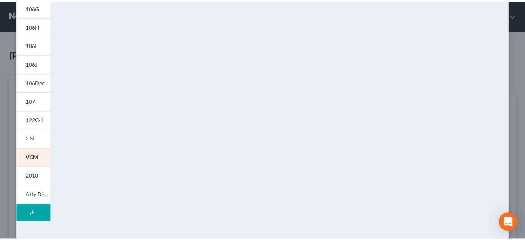
scroll to position [0, 0]
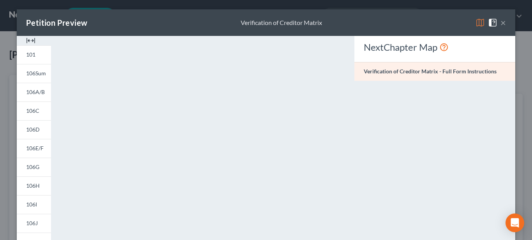
click at [500, 25] on button "×" at bounding box center [502, 22] width 5 height 9
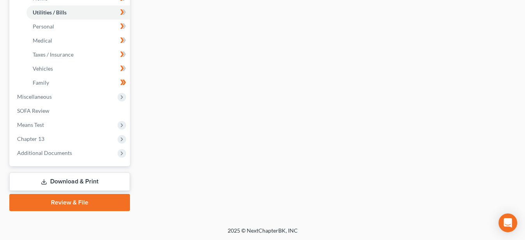
scroll to position [127, 0]
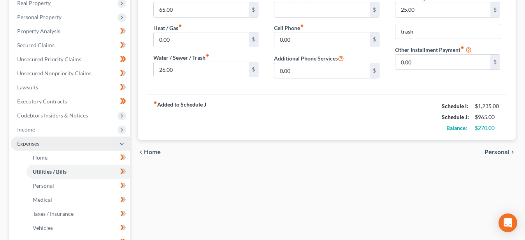
click at [41, 142] on span "Expenses" at bounding box center [70, 143] width 119 height 14
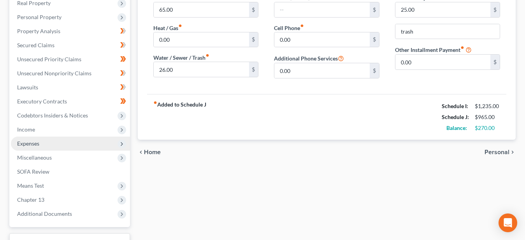
scroll to position [188, 0]
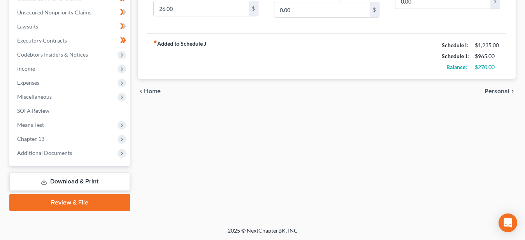
drag, startPoint x: 75, startPoint y: 179, endPoint x: 73, endPoint y: 165, distance: 14.5
click at [76, 179] on link "Download & Print" at bounding box center [69, 181] width 121 height 18
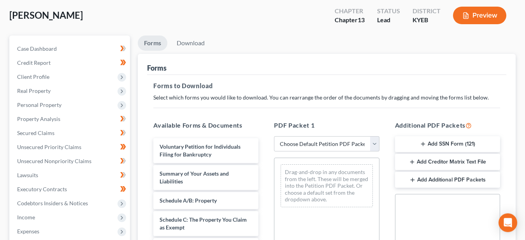
scroll to position [79, 0]
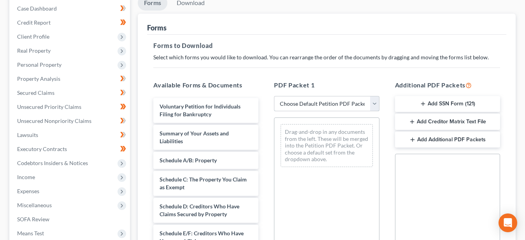
click at [274, 96] on select "Choose Default Petition PDF Packet Complete Bankruptcy Petition (all forms and …" at bounding box center [326, 104] width 105 height 16
select select "7"
click option "IFD's 2 B Printed" at bounding box center [0, 0] width 0 height 0
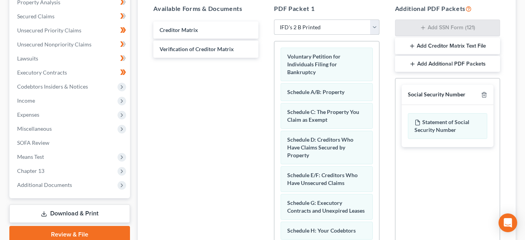
scroll to position [241, 0]
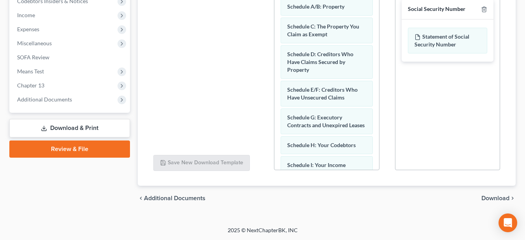
click at [496, 197] on span "Download" at bounding box center [496, 198] width 28 height 6
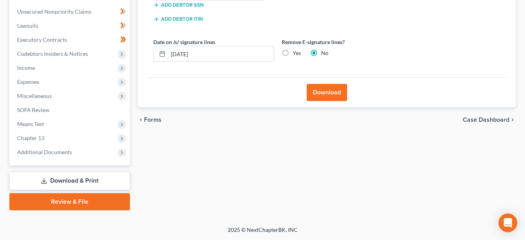
scroll to position [188, 0]
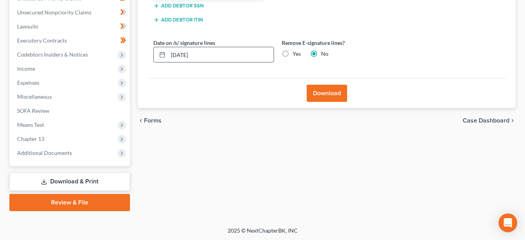
click at [221, 57] on input "09/18/2025" at bounding box center [221, 54] width 106 height 15
drag, startPoint x: 219, startPoint y: 57, endPoint x: 155, endPoint y: 62, distance: 64.8
click at [168, 62] on input "09/18/2025" at bounding box center [221, 54] width 106 height 15
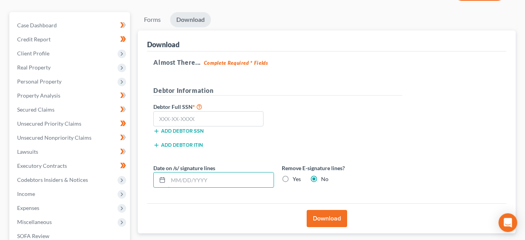
scroll to position [0, 0]
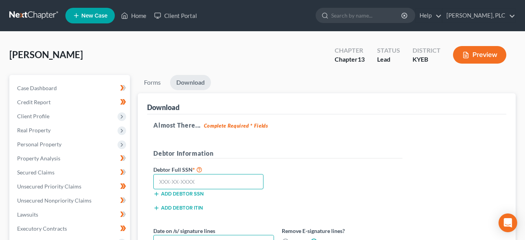
click at [215, 179] on input "text" at bounding box center [208, 182] width 110 height 16
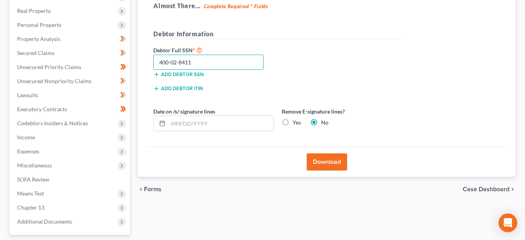
type input "400-02-8411"
click at [293, 123] on label "Yes" at bounding box center [297, 122] width 8 height 8
click at [296, 123] on input "Yes" at bounding box center [298, 120] width 5 height 5
radio input "true"
radio input "false"
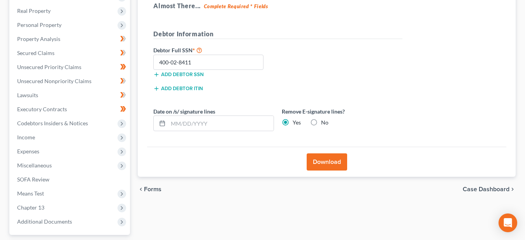
click at [331, 161] on button "Download" at bounding box center [327, 161] width 41 height 17
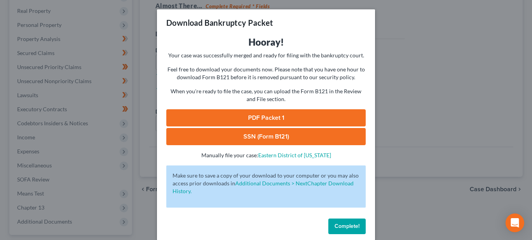
click at [262, 116] on link "PDF Packet 1" at bounding box center [265, 117] width 199 height 17
click at [269, 141] on link "SSN (Form B121)" at bounding box center [265, 136] width 199 height 17
click at [347, 227] on span "Complete!" at bounding box center [347, 225] width 25 height 7
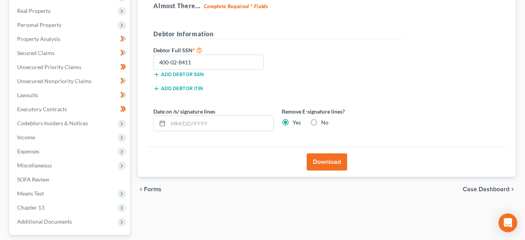
scroll to position [0, 0]
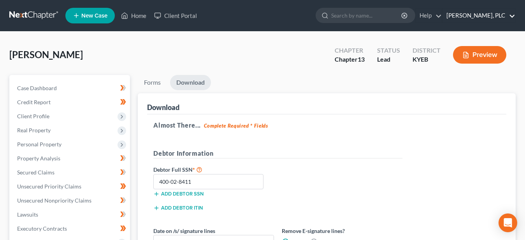
click at [477, 15] on link "John M. Schultz, PLC" at bounding box center [479, 16] width 73 height 14
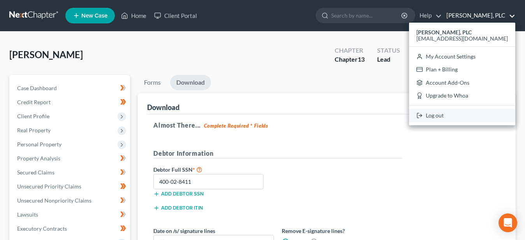
click at [469, 111] on link "Log out" at bounding box center [462, 115] width 106 height 13
